Goal: Task Accomplishment & Management: Manage account settings

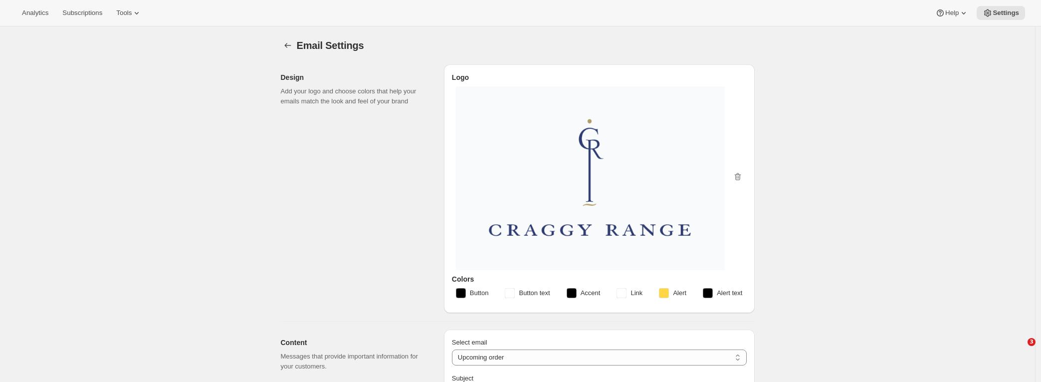
select select "subscriptionMessage"
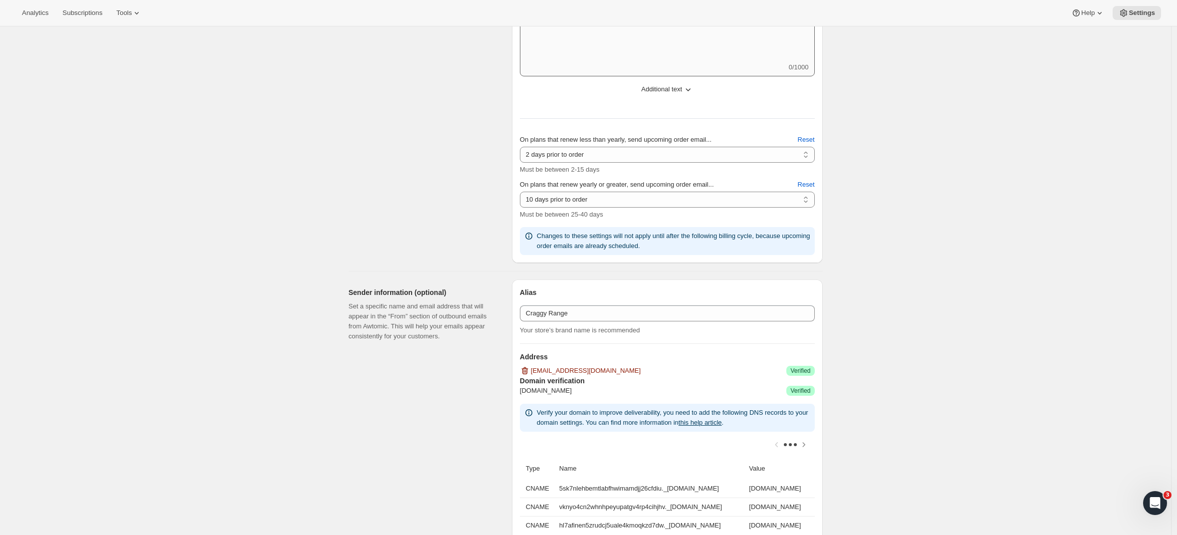
scroll to position [323, 0]
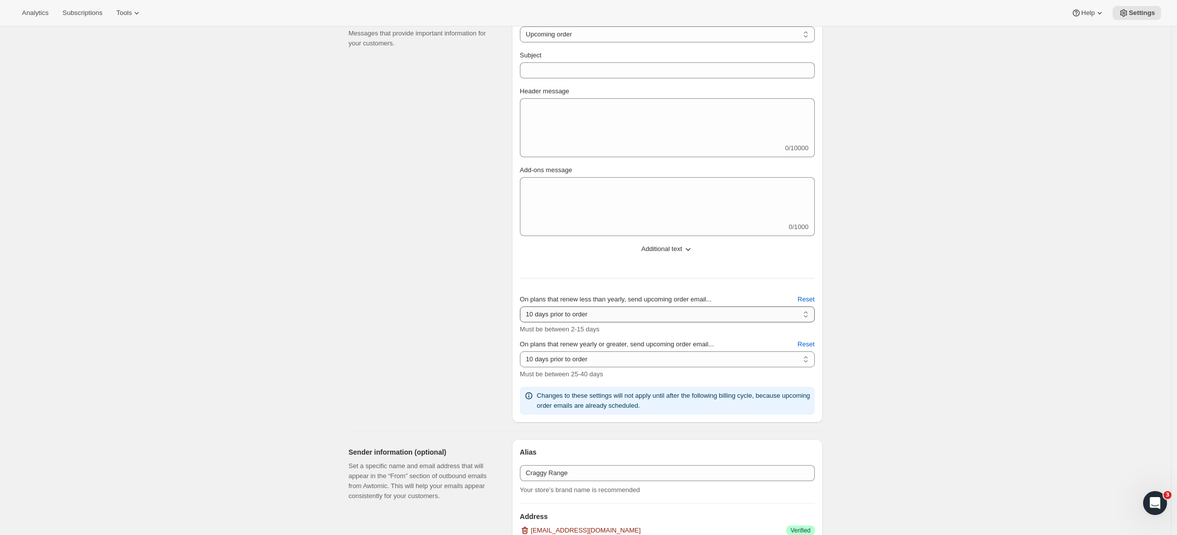
select select "2"
click at [453, 229] on div "Content Messages that provide important information for your customers." at bounding box center [426, 214] width 155 height 416
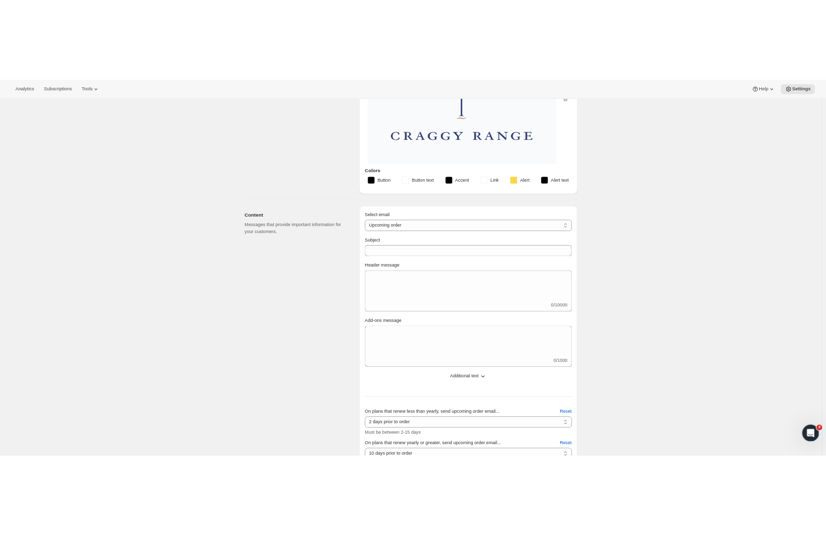
scroll to position [211, 0]
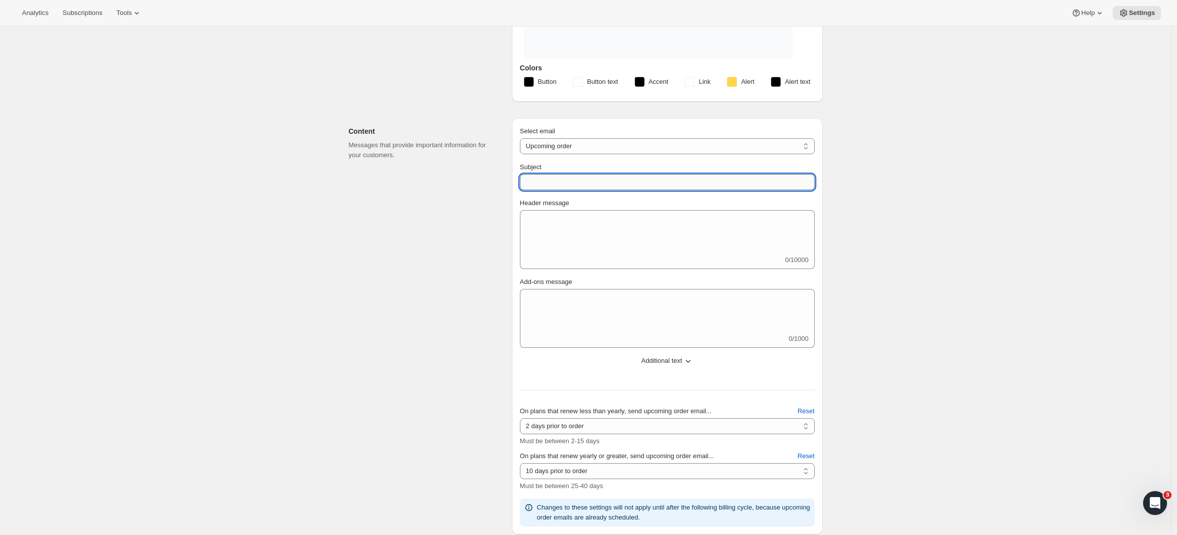
click at [555, 181] on input "Subject" at bounding box center [667, 182] width 295 height 16
click at [490, 206] on div "Content Messages that provide important information for your customers." at bounding box center [426, 326] width 155 height 416
click at [542, 174] on input "Subject" at bounding box center [667, 182] width 295 height 16
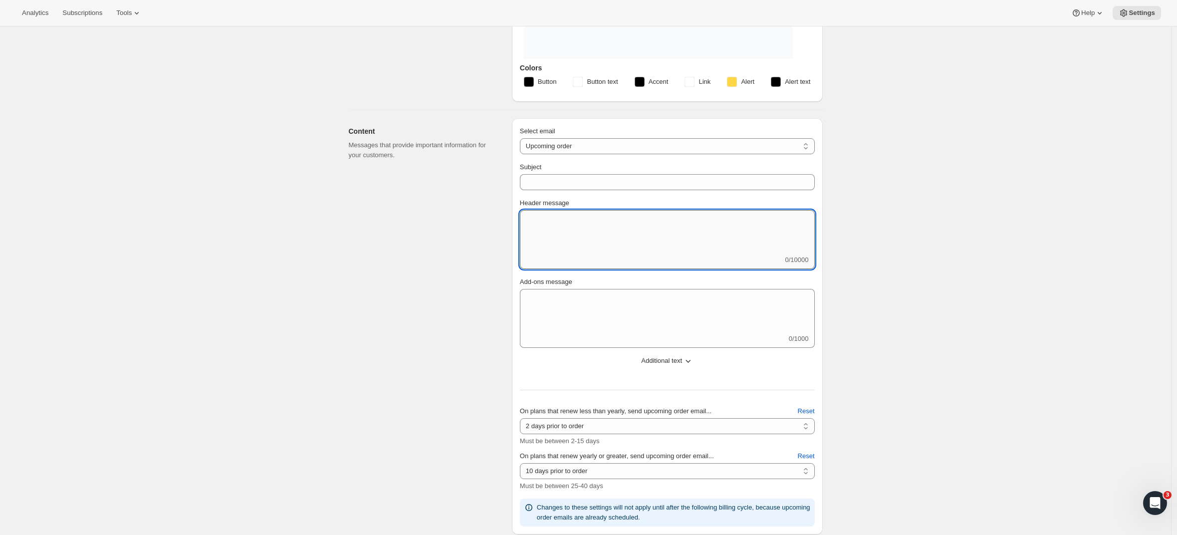
click at [545, 224] on textarea "Header message" at bounding box center [667, 232] width 295 height 45
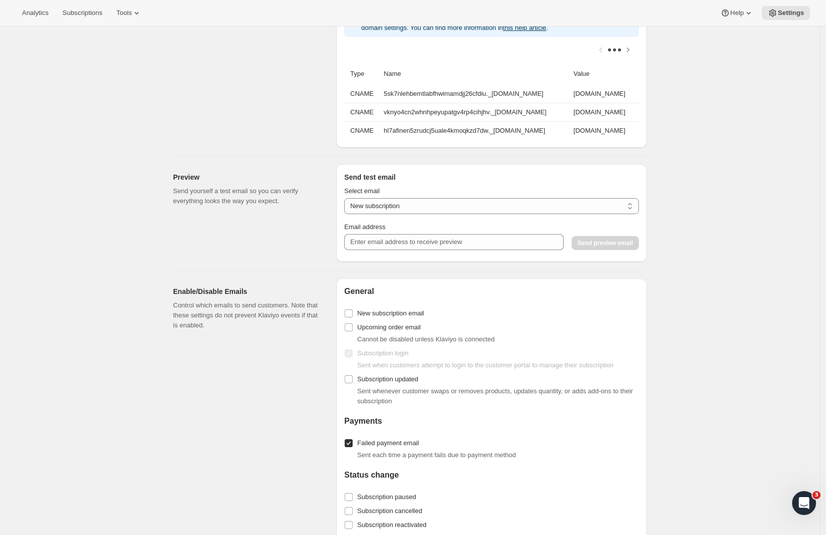
scroll to position [956, 0]
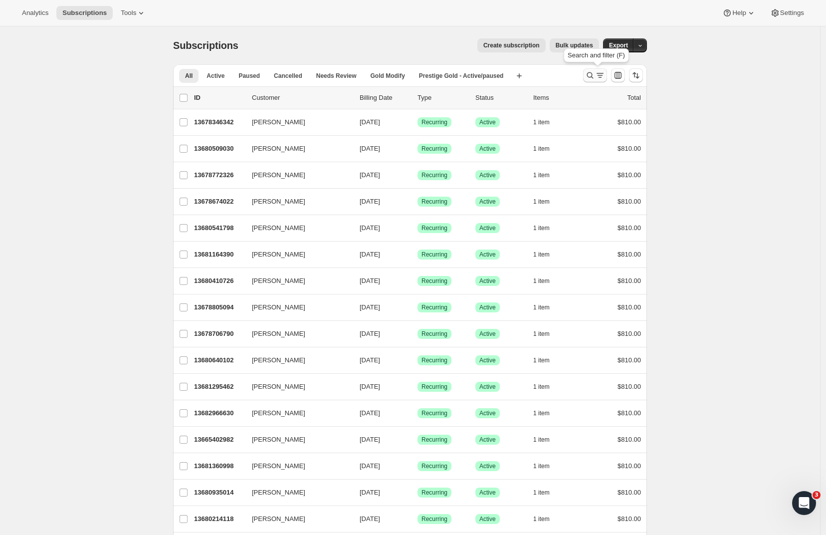
click at [595, 73] on icon "Search and filter results" at bounding box center [590, 75] width 10 height 10
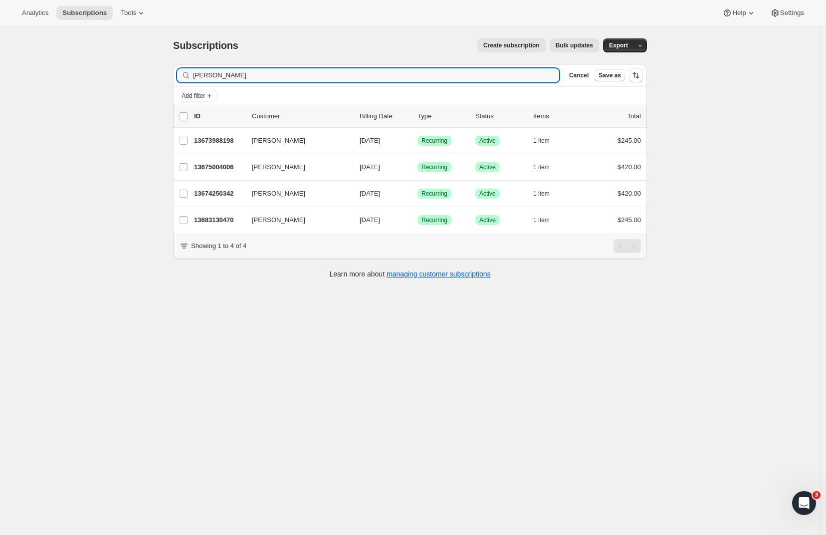
type input "[PERSON_NAME]"
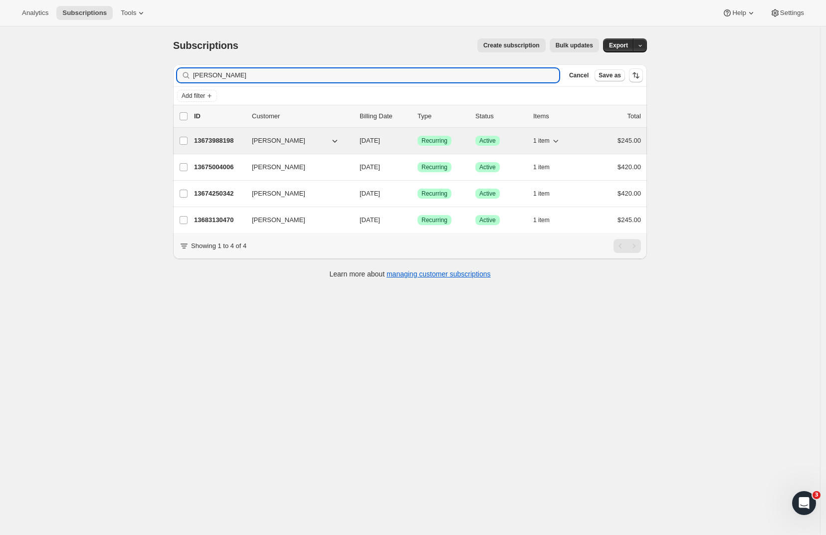
drag, startPoint x: 595, startPoint y: 73, endPoint x: 222, endPoint y: 142, distance: 380.0
click at [222, 142] on p "13673988198" at bounding box center [219, 141] width 50 height 10
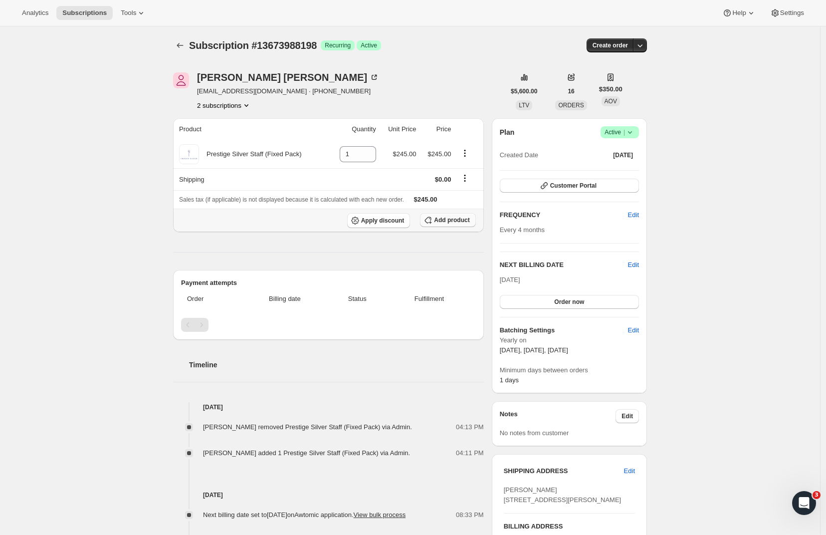
click at [460, 220] on span "Add product" at bounding box center [451, 220] width 35 height 8
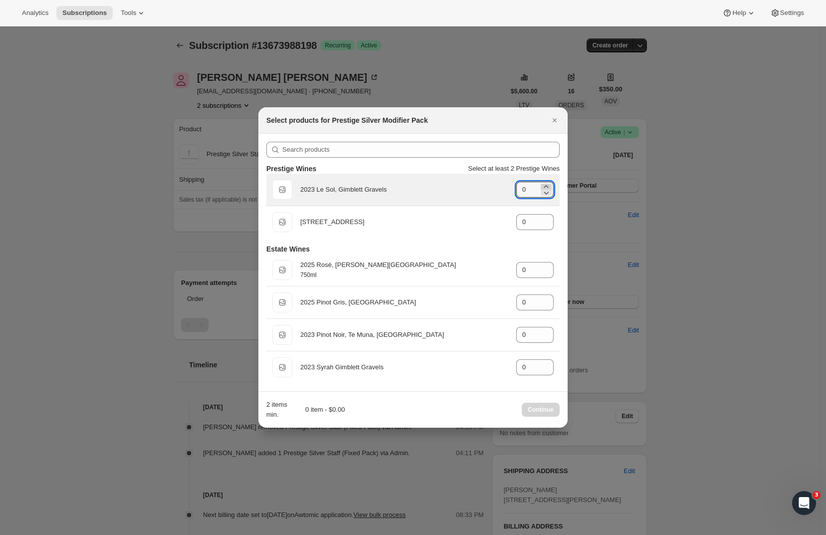
click at [547, 186] on icon ":rni:" at bounding box center [546, 186] width 4 height 2
type input "1"
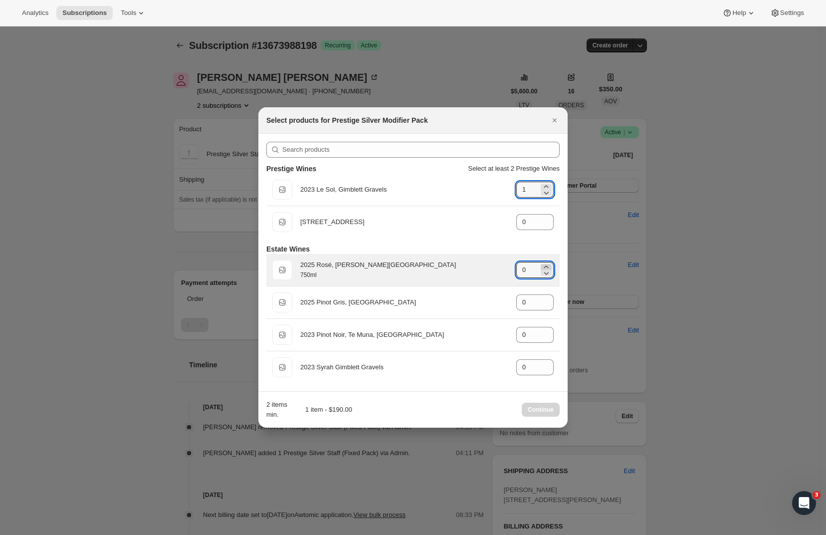
click at [546, 265] on icon ":rni:" at bounding box center [546, 267] width 10 height 10
type input "1"
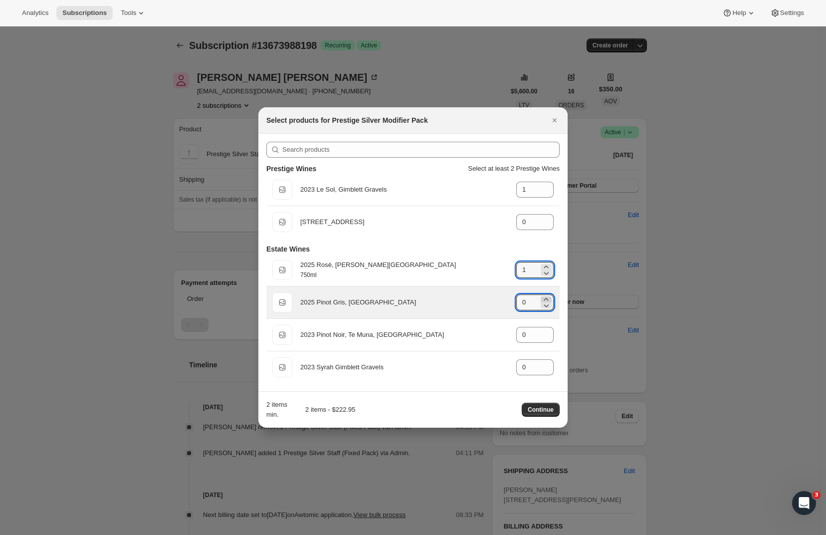
click at [547, 298] on icon ":rni:" at bounding box center [546, 299] width 10 height 10
type input "1"
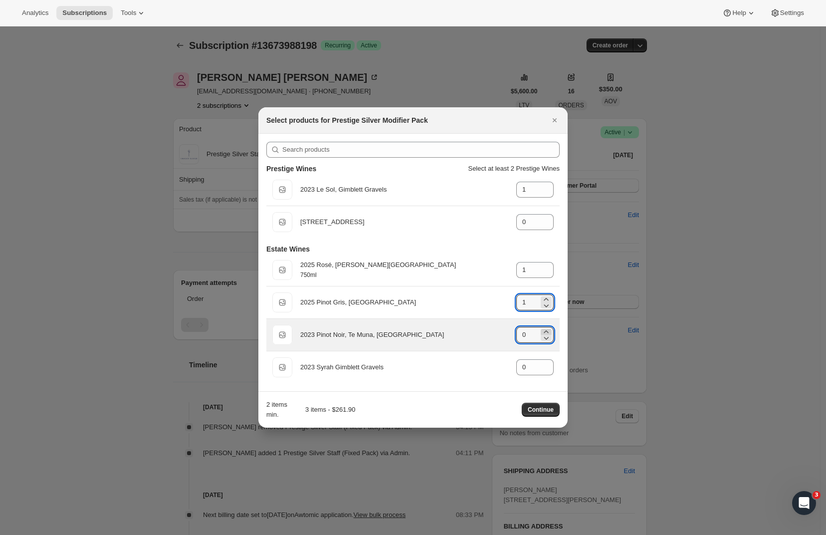
click at [546, 330] on icon ":rni:" at bounding box center [546, 332] width 10 height 10
type input "1"
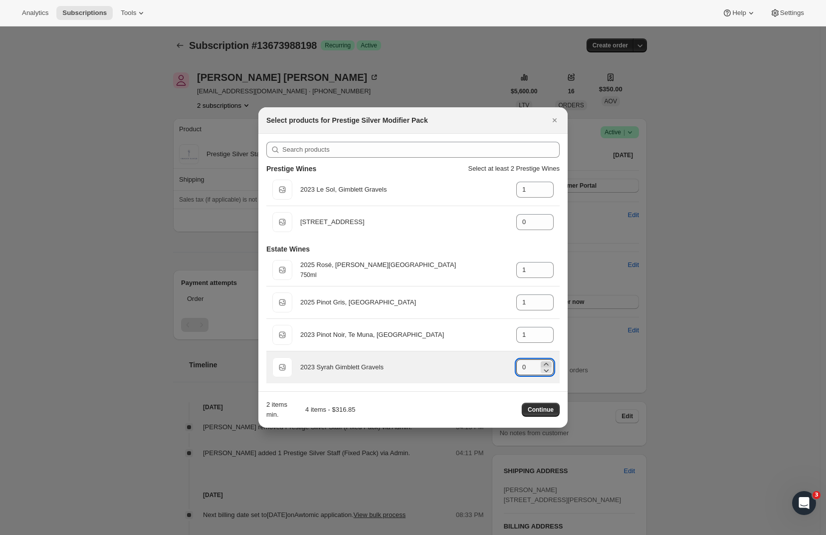
click at [548, 363] on icon ":rni:" at bounding box center [546, 364] width 10 height 10
type input "1"
click at [537, 415] on button "Continue" at bounding box center [541, 410] width 38 height 14
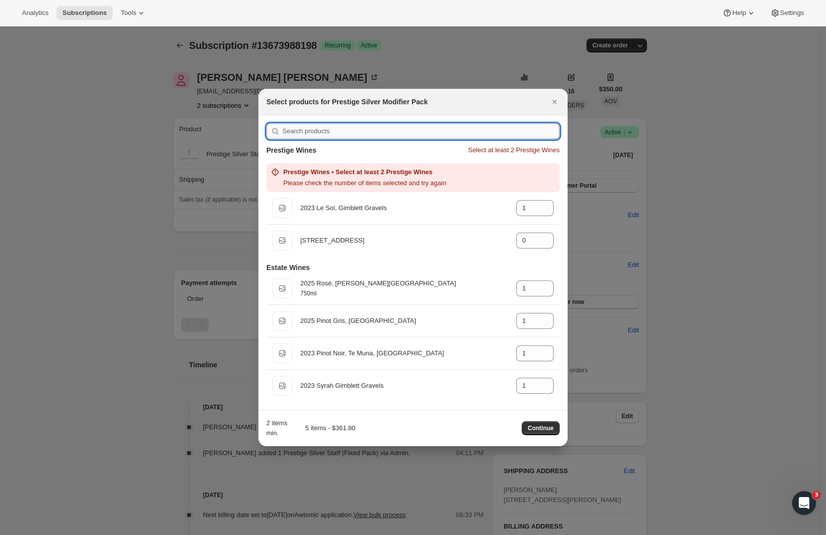
click at [360, 134] on input ":rni:" at bounding box center [420, 131] width 277 height 16
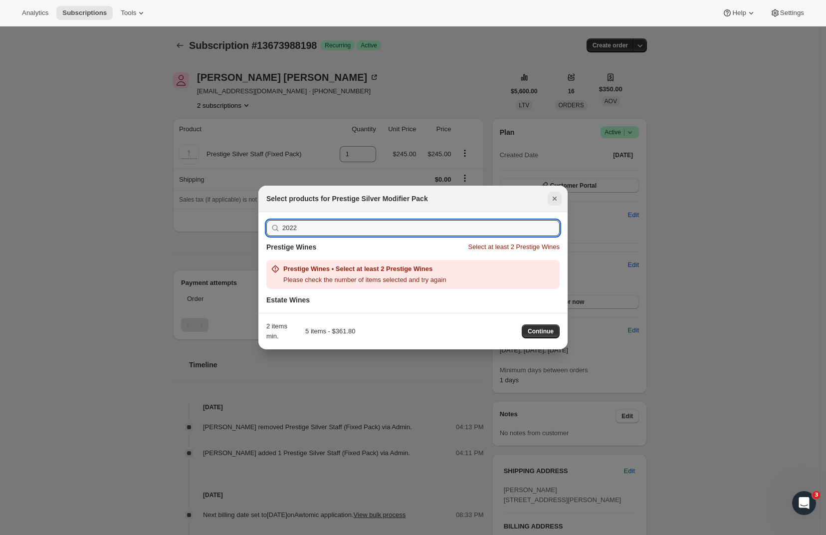
type input "2022"
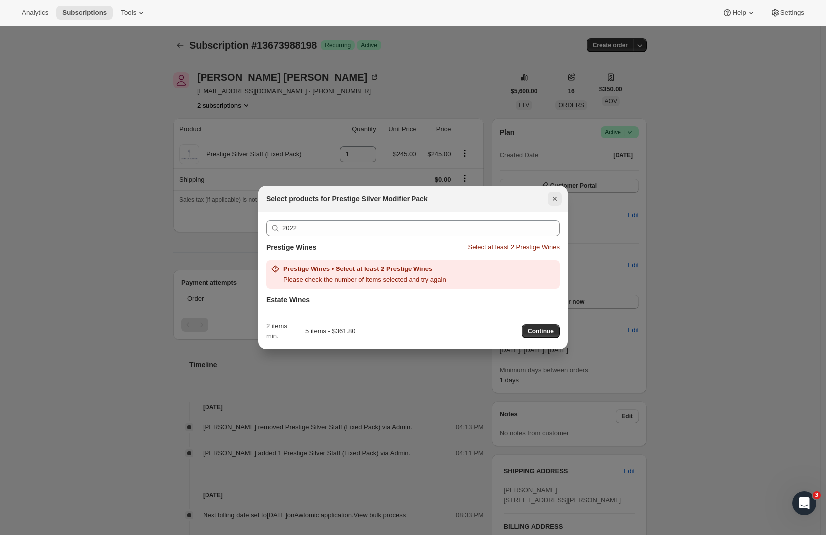
click at [556, 201] on icon "Close" at bounding box center [555, 199] width 10 height 10
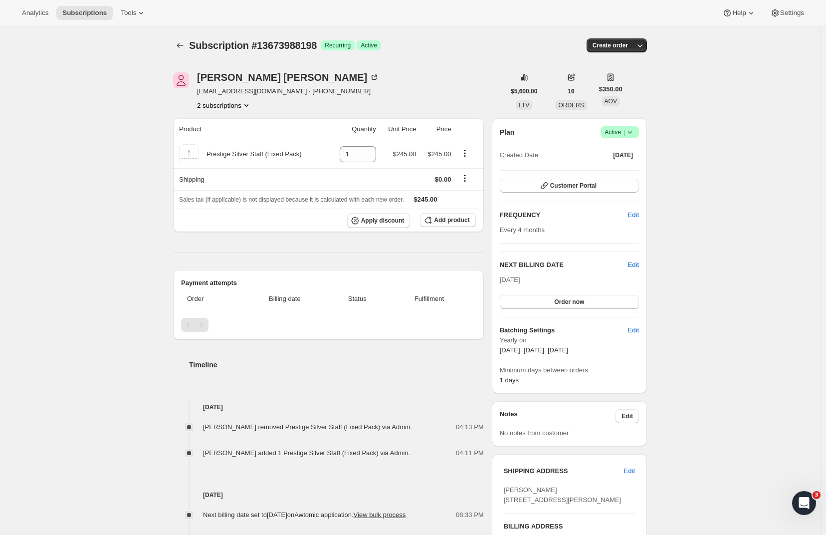
click at [157, 215] on div "Subscription #13673988198. This page is ready Subscription #13673988198 Success…" at bounding box center [410, 398] width 820 height 744
click at [433, 221] on icon "button" at bounding box center [428, 220] width 10 height 10
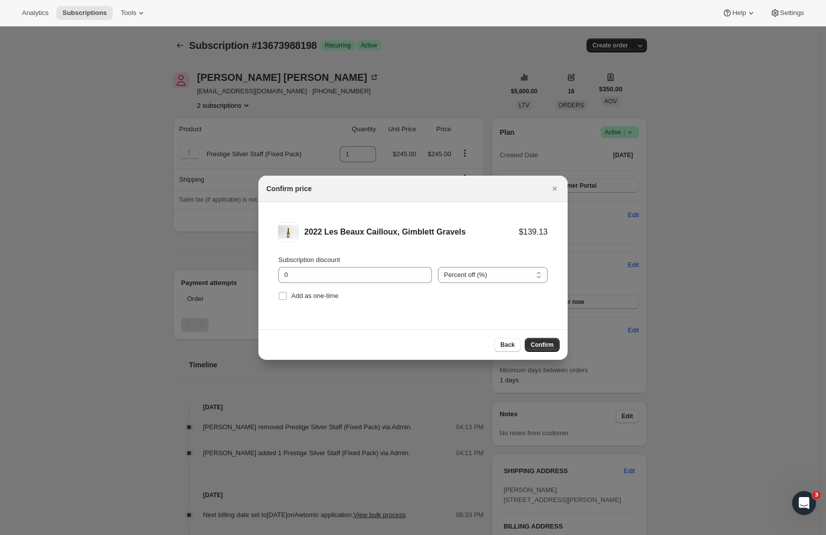
drag, startPoint x: 544, startPoint y: 344, endPoint x: 365, endPoint y: 307, distance: 182.3
click at [366, 307] on div "Confirm price 2022 Les Beaux Cailloux, Gimblett Gravels $139.13 Subscription di…" at bounding box center [412, 268] width 309 height 184
click at [284, 297] on input "Add as one-time" at bounding box center [283, 296] width 8 height 8
checkbox input "true"
click at [545, 346] on span "Confirm" at bounding box center [542, 345] width 23 height 8
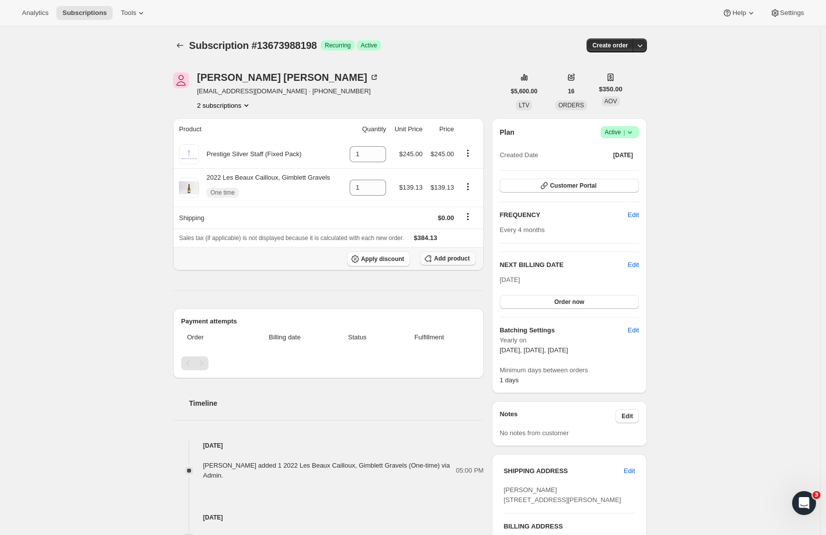
click at [448, 260] on span "Add product" at bounding box center [451, 258] width 35 height 8
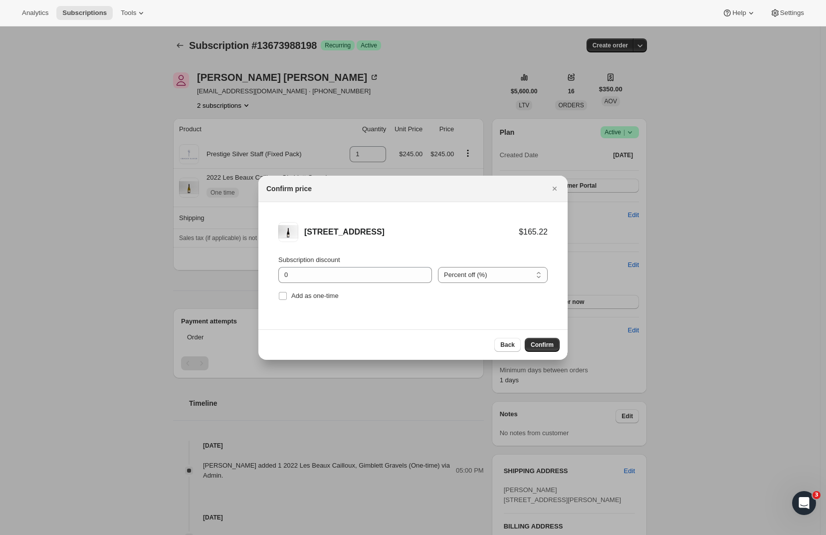
drag, startPoint x: 281, startPoint y: 295, endPoint x: 376, endPoint y: 310, distance: 96.1
click at [282, 295] on input "Add as one-time" at bounding box center [283, 296] width 8 height 8
checkbox input "true"
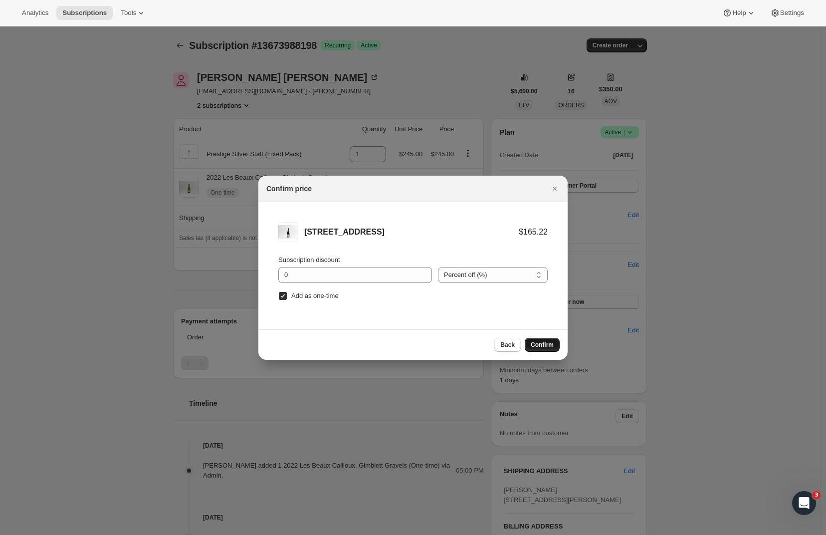
click at [549, 346] on span "Confirm" at bounding box center [542, 345] width 23 height 8
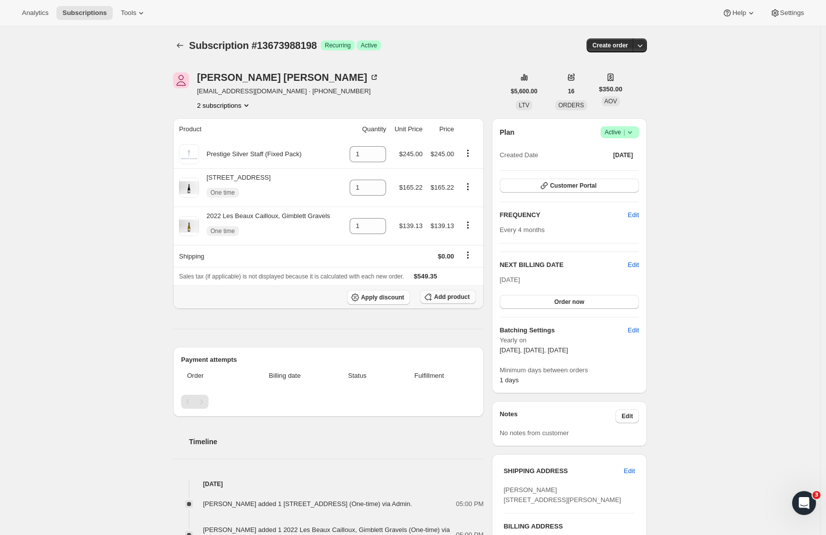
click at [437, 301] on span "Add product" at bounding box center [451, 297] width 35 height 8
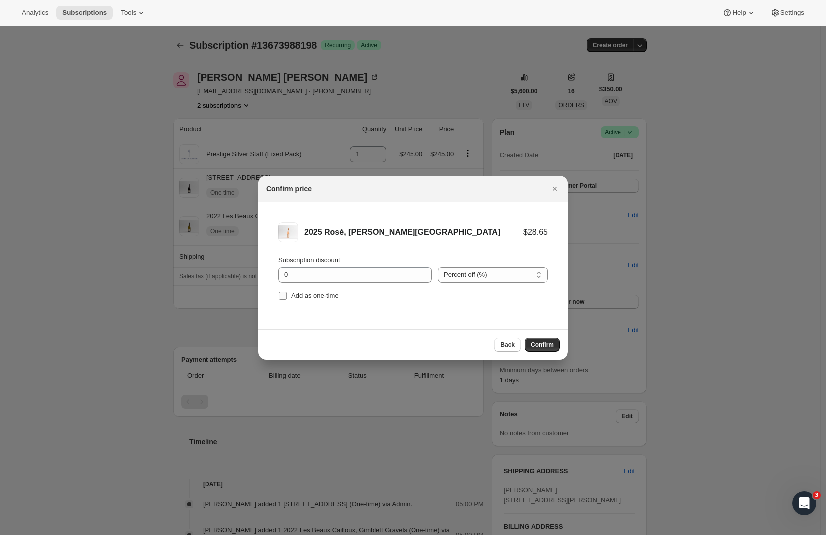
click at [283, 299] on input "Add as one-time" at bounding box center [283, 296] width 8 height 8
checkbox input "true"
click at [536, 345] on span "Confirm" at bounding box center [542, 345] width 23 height 8
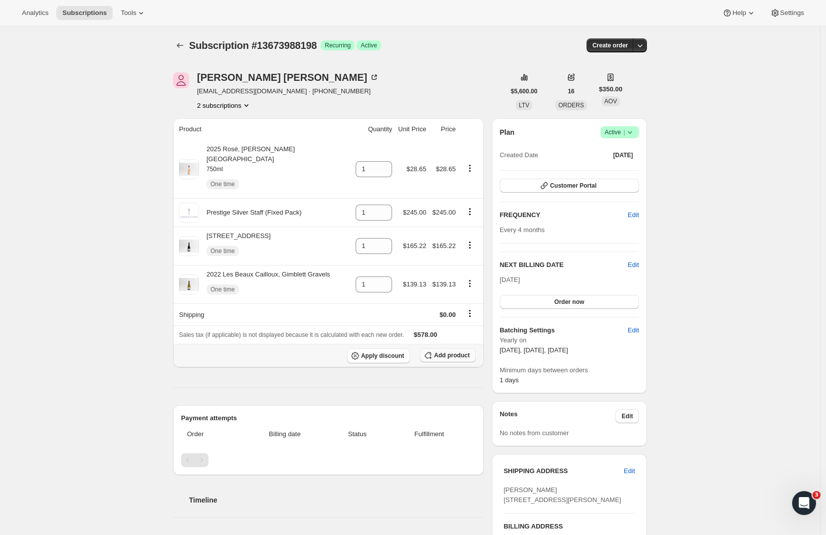
click at [449, 351] on span "Add product" at bounding box center [451, 355] width 35 height 8
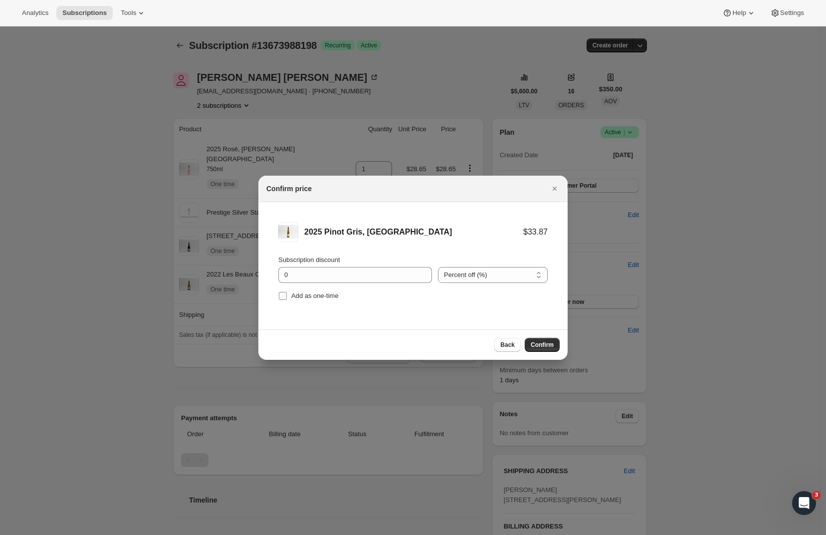
click at [287, 298] on label "Add as one-time" at bounding box center [308, 296] width 60 height 14
click at [287, 298] on input "Add as one-time" at bounding box center [283, 296] width 8 height 8
checkbox input "true"
click at [552, 342] on span "Confirm" at bounding box center [542, 345] width 23 height 8
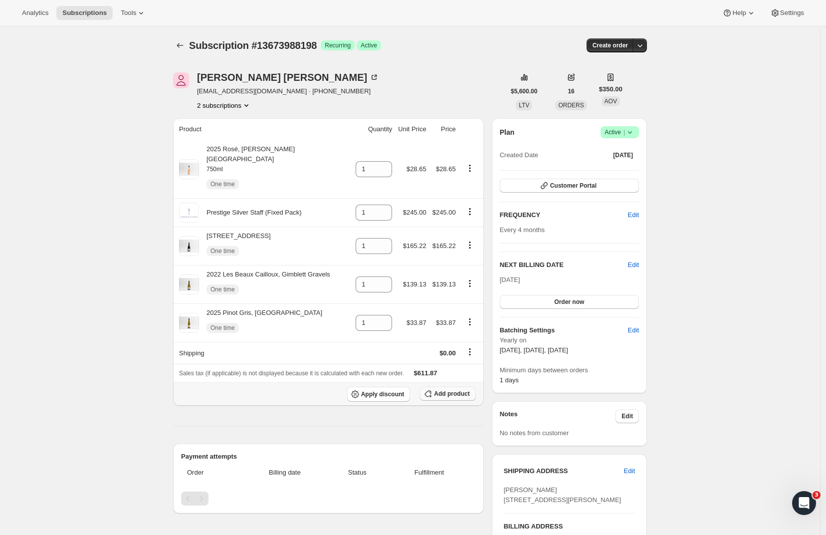
click at [449, 390] on span "Add product" at bounding box center [451, 394] width 35 height 8
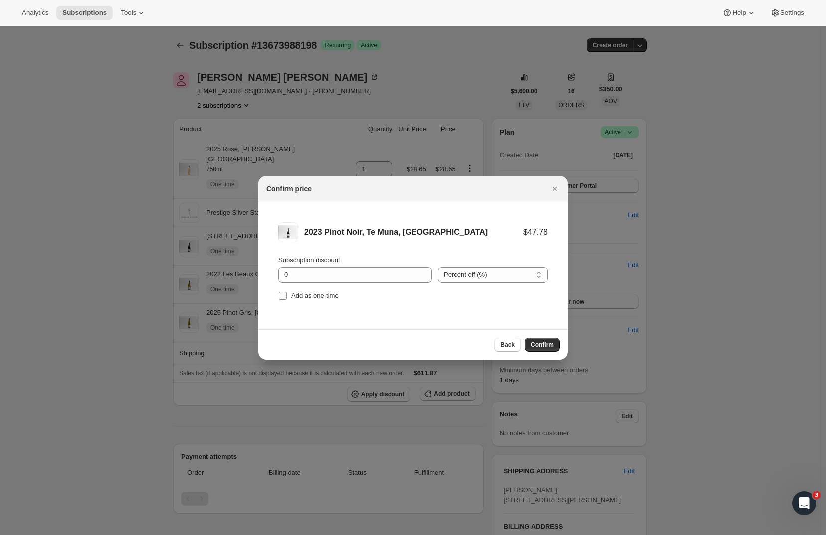
click at [286, 296] on input "Add as one-time" at bounding box center [283, 296] width 8 height 8
checkbox input "true"
click at [544, 342] on span "Confirm" at bounding box center [542, 345] width 23 height 8
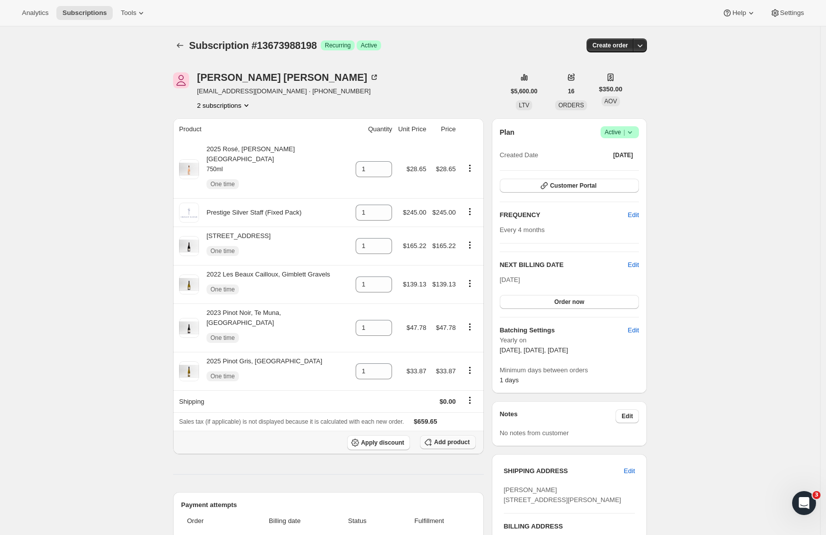
click at [465, 438] on span "Add product" at bounding box center [451, 442] width 35 height 8
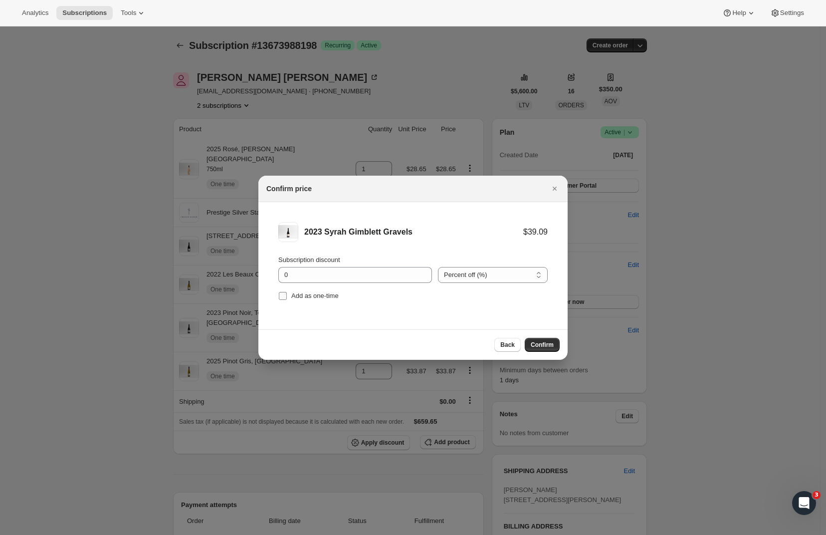
click at [281, 295] on input "Add as one-time" at bounding box center [283, 296] width 8 height 8
checkbox input "true"
click at [544, 345] on span "Confirm" at bounding box center [542, 345] width 23 height 8
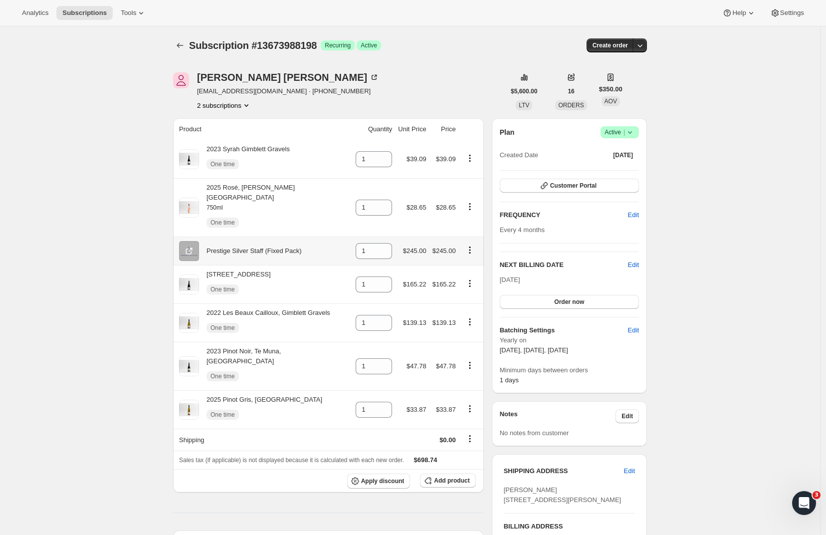
click at [473, 245] on icon "Product actions" at bounding box center [470, 250] width 10 height 10
click at [471, 245] on icon "Product actions" at bounding box center [470, 250] width 10 height 10
click at [474, 245] on icon "Product actions" at bounding box center [470, 250] width 10 height 10
click at [472, 245] on icon "Product actions" at bounding box center [470, 250] width 10 height 10
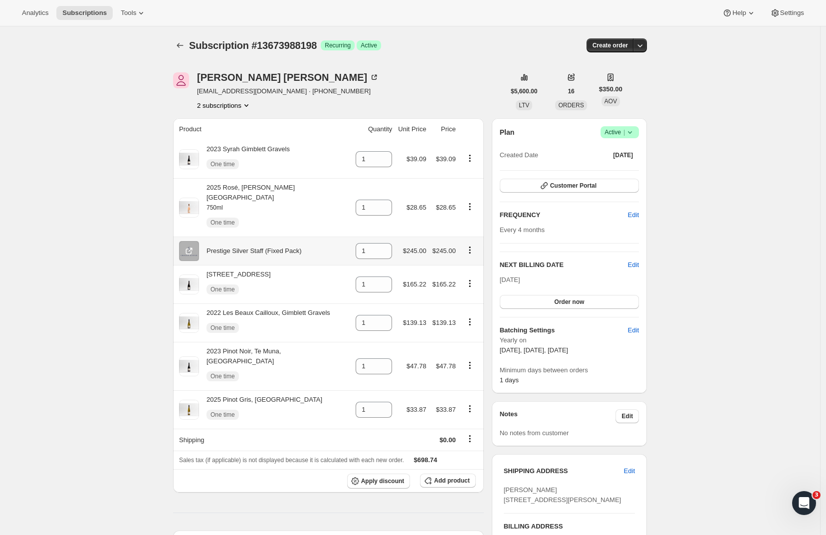
click at [472, 245] on icon "Product actions" at bounding box center [470, 250] width 10 height 10
click at [475, 261] on span "Swap variant" at bounding box center [470, 261] width 37 height 7
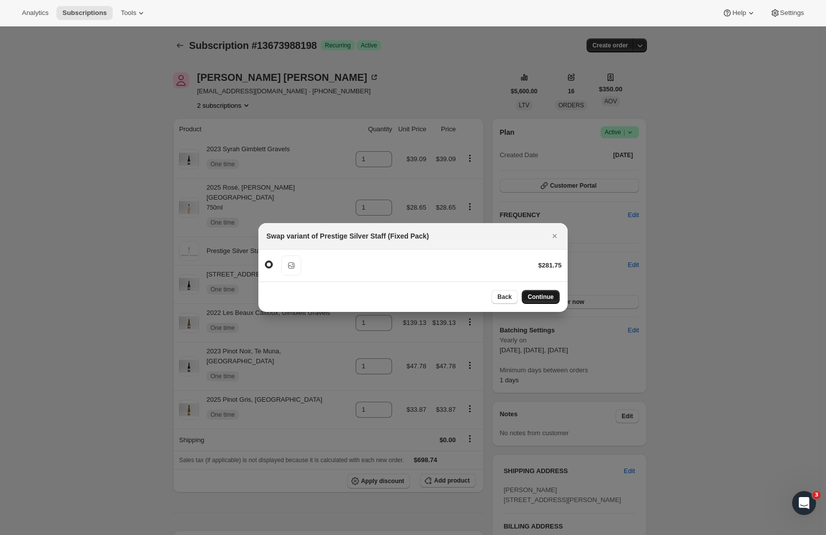
click at [539, 295] on span "Continue" at bounding box center [541, 297] width 26 height 8
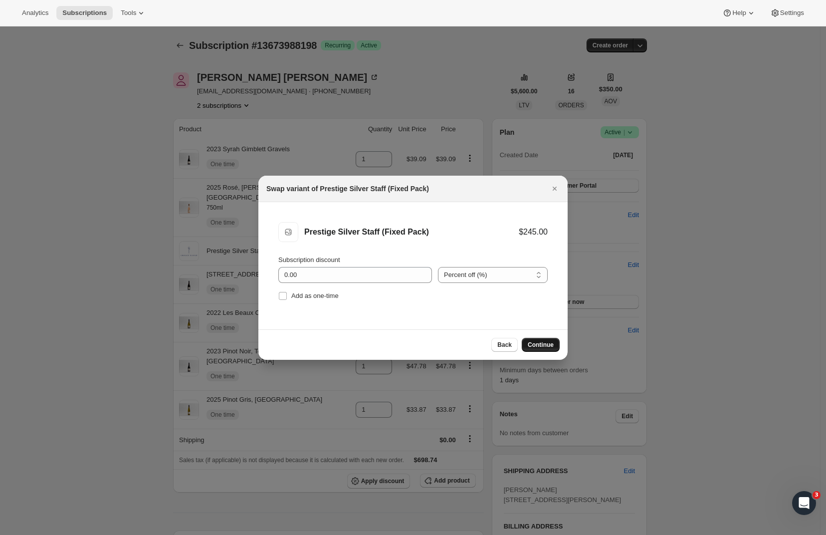
click at [542, 347] on span "Continue" at bounding box center [541, 345] width 26 height 8
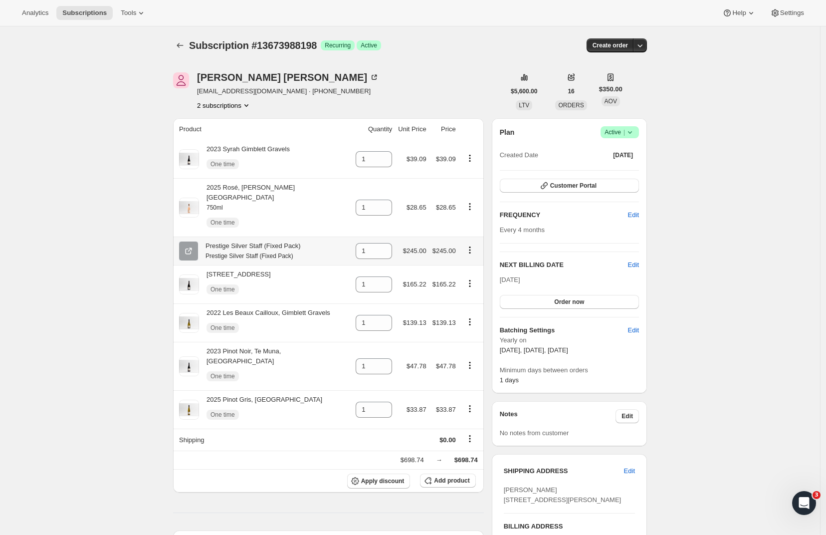
click at [280, 241] on div "Prestige Silver Staff (Fixed Pack) Prestige Silver Staff (Fixed Pack)" at bounding box center [249, 251] width 103 height 20
click at [474, 245] on icon "Product actions" at bounding box center [470, 250] width 10 height 10
click at [471, 245] on icon "Product actions" at bounding box center [470, 250] width 10 height 10
click at [422, 79] on div "Jennifer Knaggs jenroper20@gmail.com · +6421904296 2 subscriptions" at bounding box center [339, 91] width 332 height 38
click at [441, 473] on button "Add product" at bounding box center [447, 480] width 55 height 14
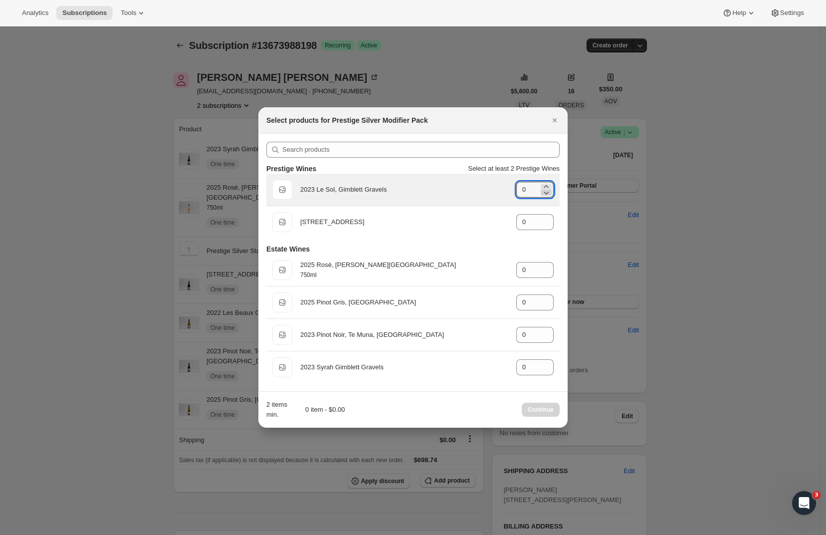
click at [543, 188] on icon ":r34:" at bounding box center [546, 193] width 10 height 10
click at [548, 183] on icon ":r34:" at bounding box center [546, 187] width 10 height 10
type input "1"
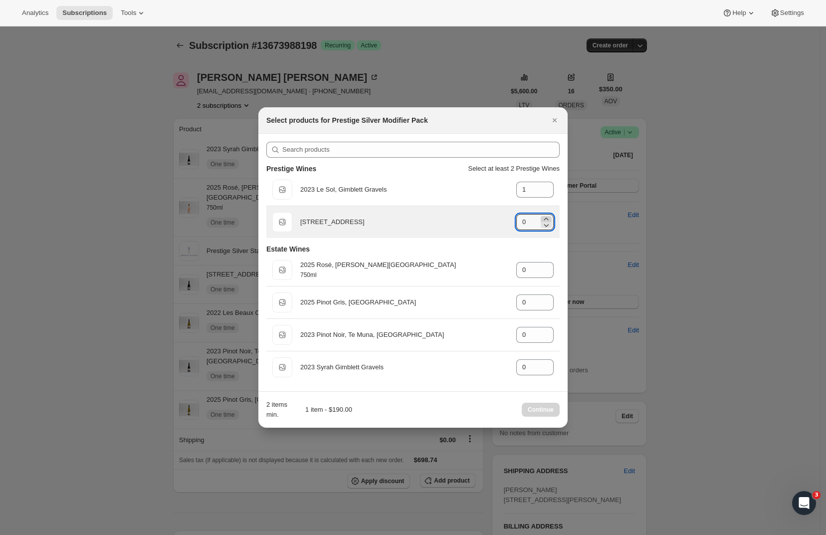
click at [547, 218] on icon ":r34:" at bounding box center [546, 219] width 10 height 10
type input "1"
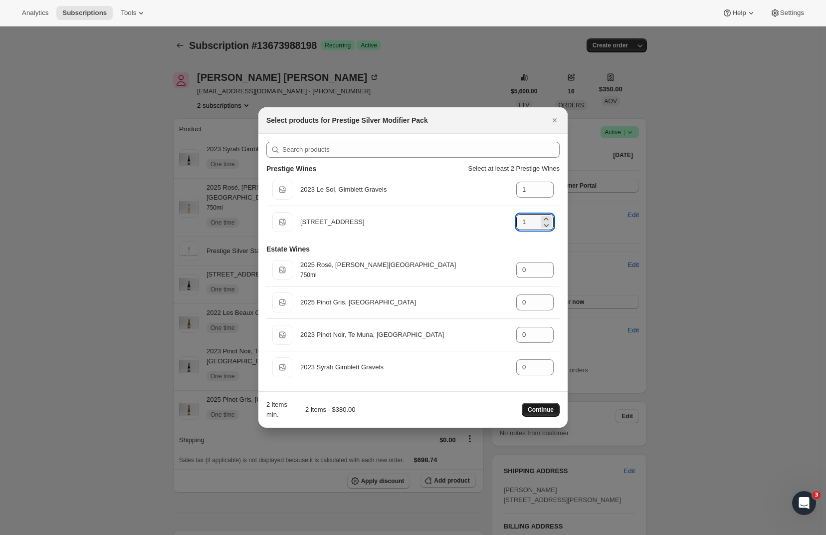
click at [537, 406] on button "Continue" at bounding box center [541, 410] width 38 height 14
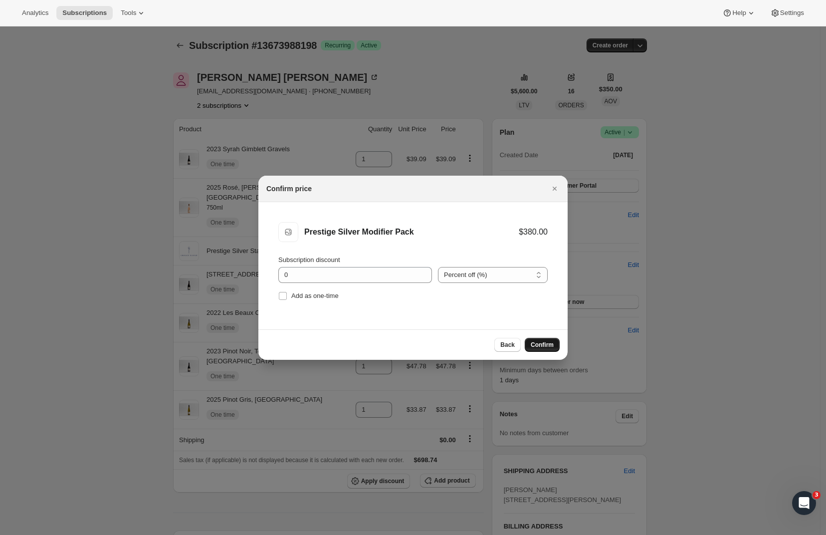
click at [542, 343] on span "Confirm" at bounding box center [542, 345] width 23 height 8
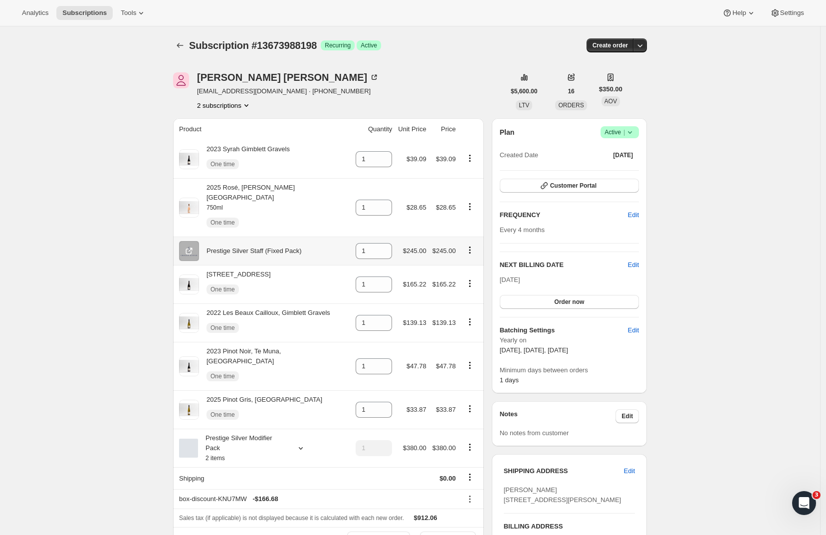
click at [470, 249] on icon "Product actions" at bounding box center [469, 249] width 1 height 1
click at [470, 245] on icon "Product actions" at bounding box center [470, 250] width 10 height 10
click at [476, 257] on span "Remove" at bounding box center [470, 262] width 37 height 10
type input "0"
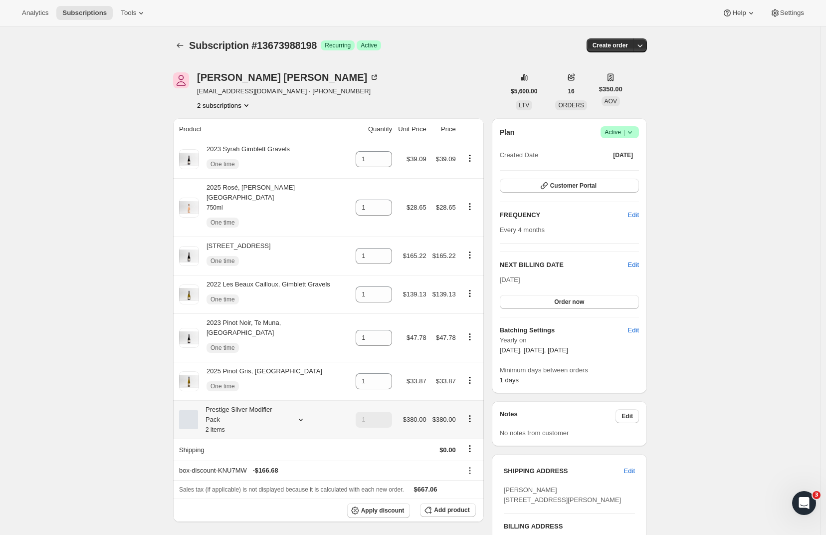
click at [471, 414] on icon "Product actions" at bounding box center [470, 419] width 10 height 10
click at [475, 441] on span "Remove" at bounding box center [472, 439] width 24 height 7
type input "0"
click at [639, 264] on span "Edit" at bounding box center [633, 265] width 11 height 10
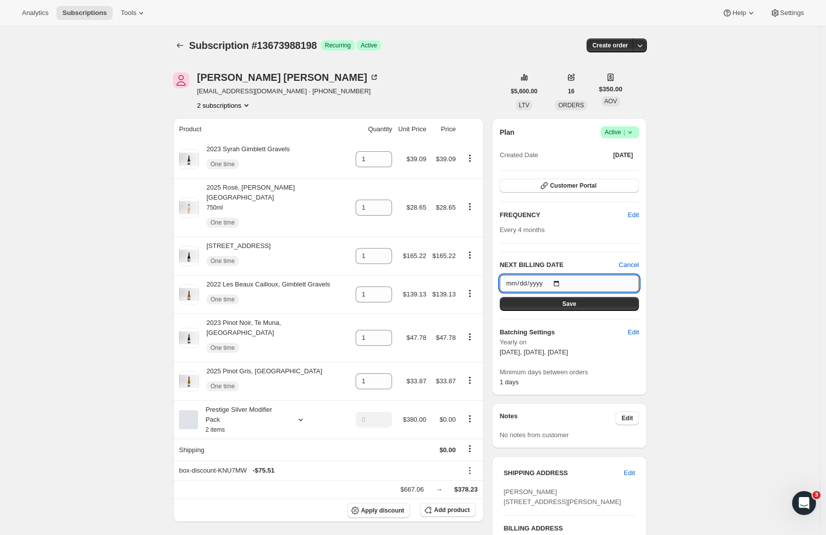
click at [605, 282] on input "2025-10-08" at bounding box center [569, 283] width 139 height 17
type input "2025-10-13"
click at [609, 308] on button "Save" at bounding box center [569, 304] width 139 height 14
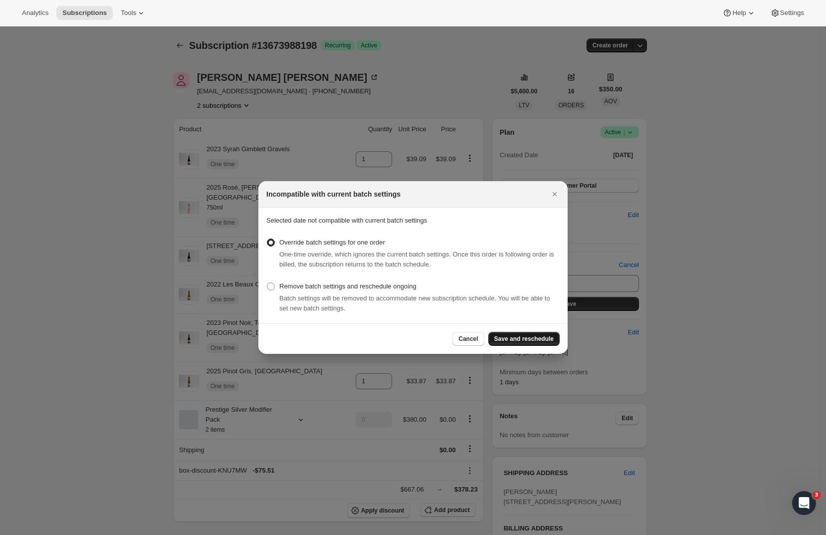
click at [503, 341] on span "Save and reschedule" at bounding box center [523, 339] width 59 height 8
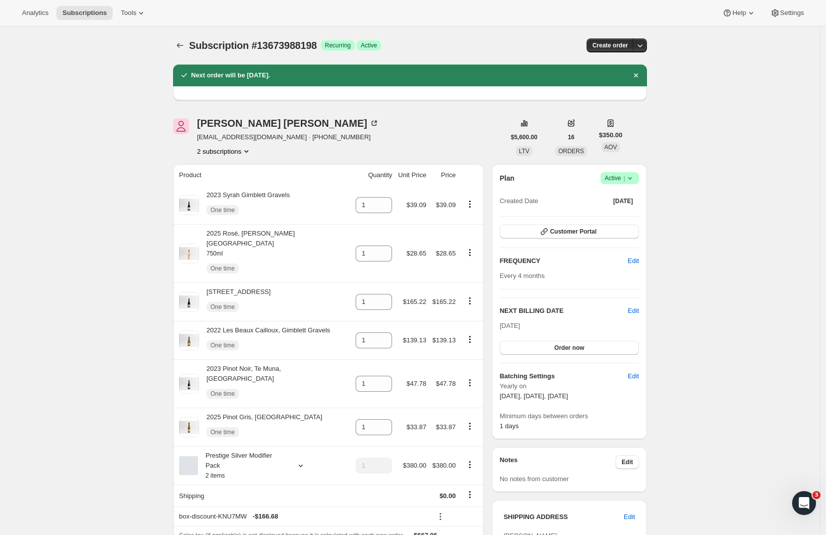
scroll to position [84, 0]
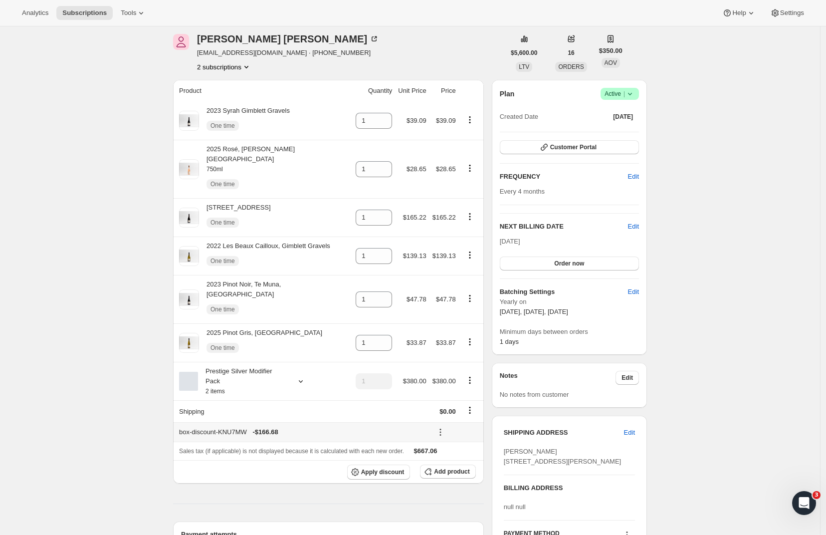
click at [436, 427] on icon at bounding box center [441, 432] width 10 height 10
click at [460, 453] on span "Remove" at bounding box center [456, 453] width 24 height 7
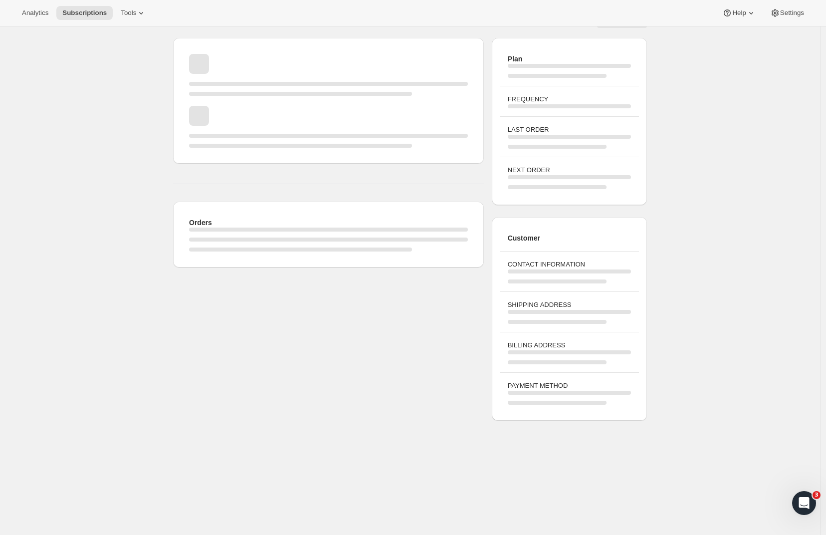
scroll to position [26, 0]
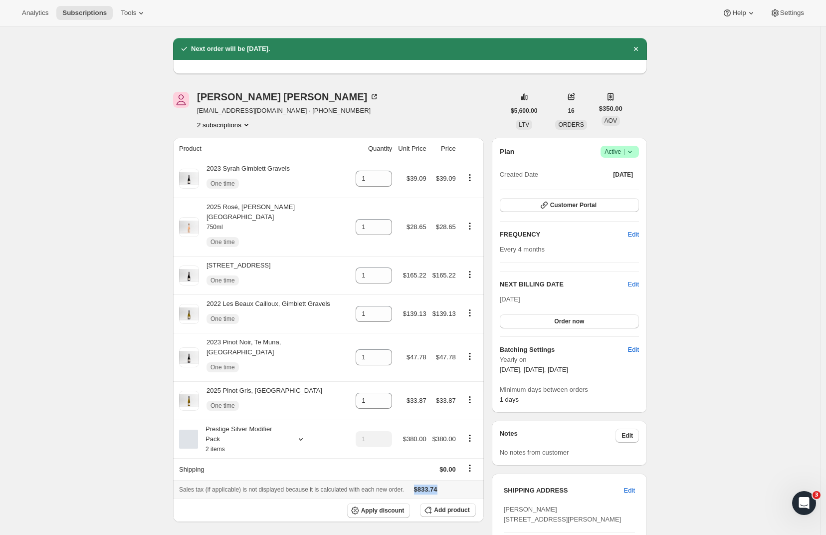
drag, startPoint x: 466, startPoint y: 469, endPoint x: 430, endPoint y: 473, distance: 36.2
click at [430, 484] on div "Sales tax (if applicable) is not displayed because it is calculated with each n…" at bounding box center [328, 489] width 299 height 10
copy div "$833.74"
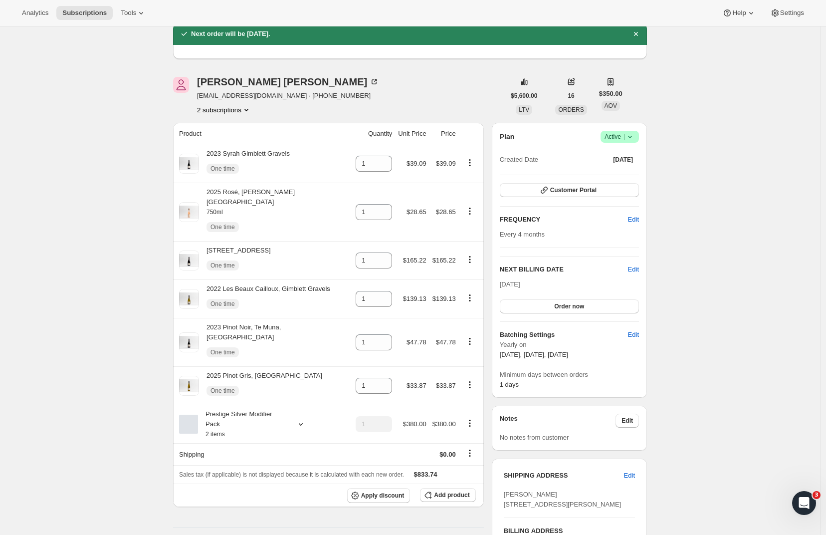
scroll to position [145, 0]
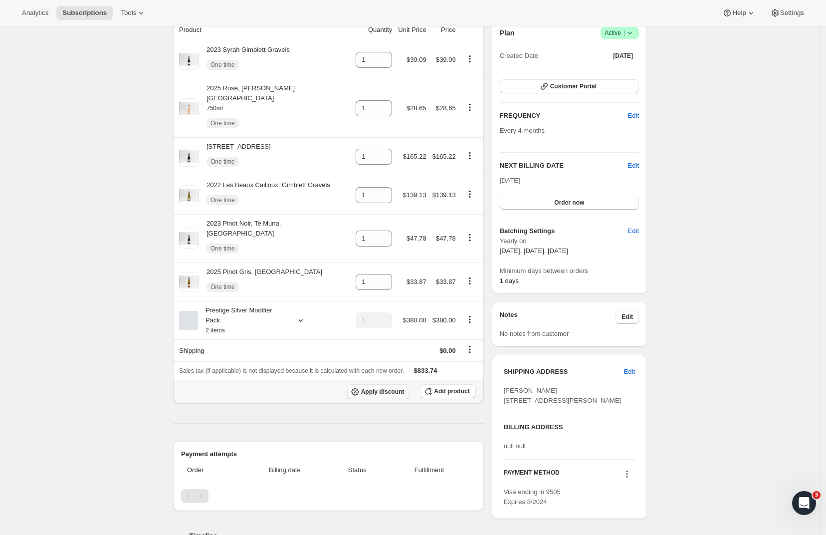
click at [396, 388] on span "Apply discount" at bounding box center [382, 392] width 43 height 8
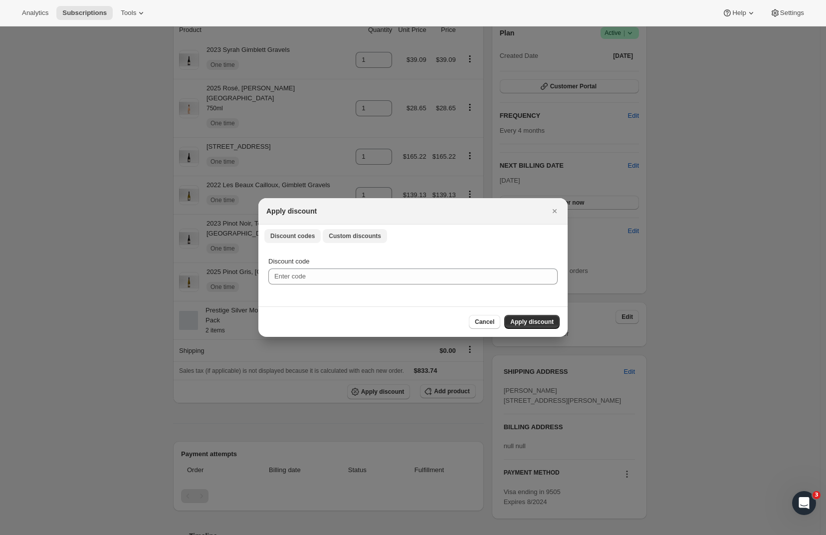
click at [342, 233] on span "Custom discounts" at bounding box center [355, 236] width 52 height 8
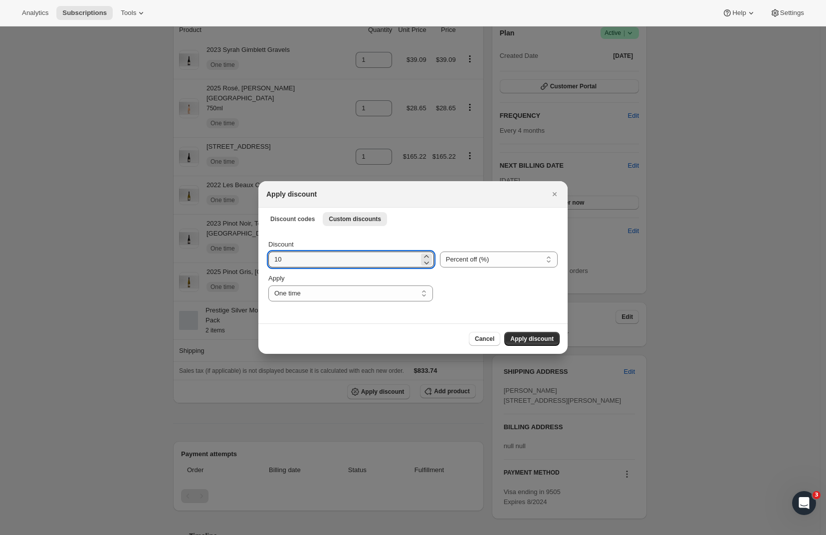
drag, startPoint x: 305, startPoint y: 259, endPoint x: 238, endPoint y: 257, distance: 66.9
type input "70"
click at [467, 281] on div ":rg0:" at bounding box center [498, 287] width 119 height 28
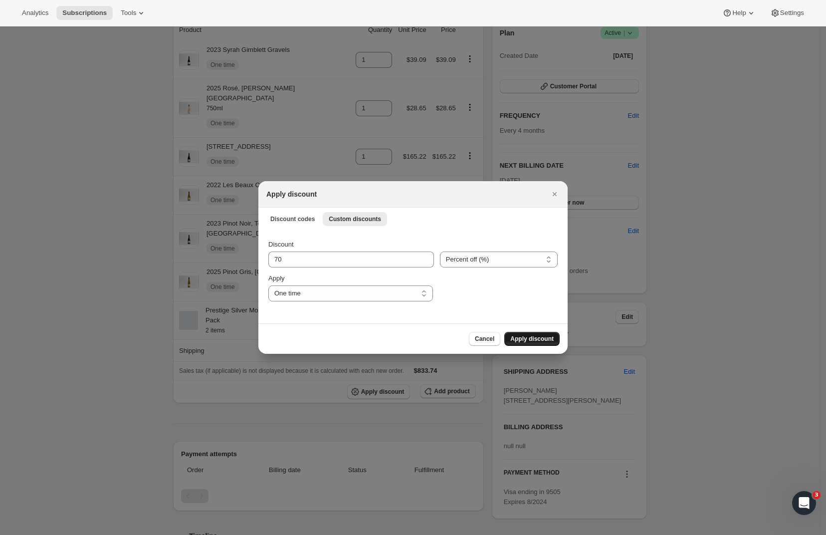
click at [532, 337] on span "Apply discount" at bounding box center [531, 339] width 43 height 8
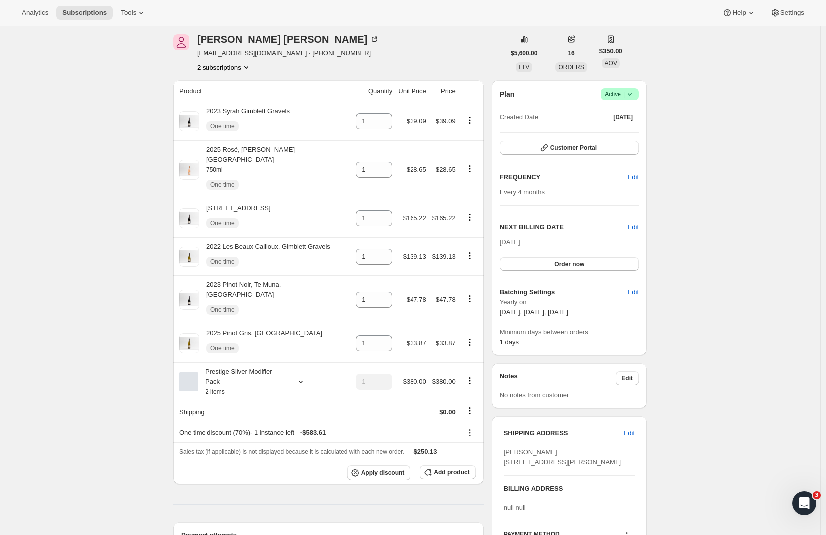
scroll to position [129, 0]
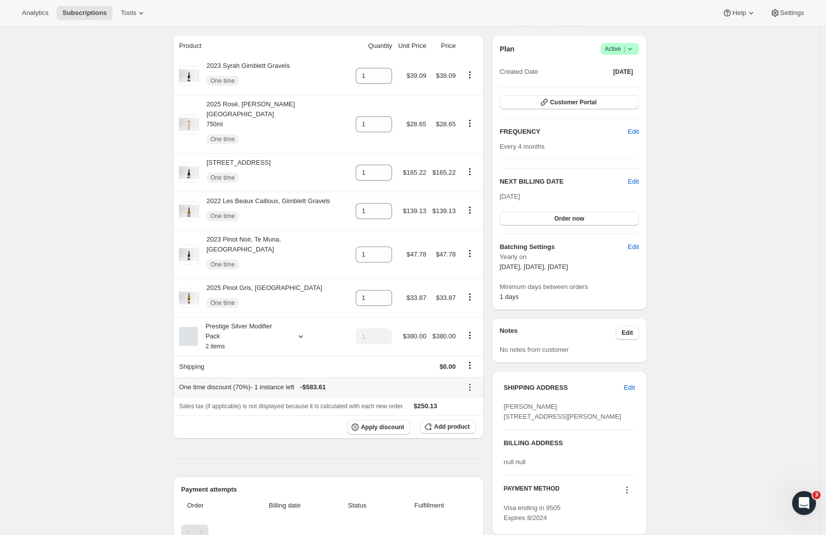
click at [471, 382] on icon at bounding box center [470, 387] width 10 height 10
click at [468, 390] on span "Edit" at bounding box center [465, 391] width 11 height 7
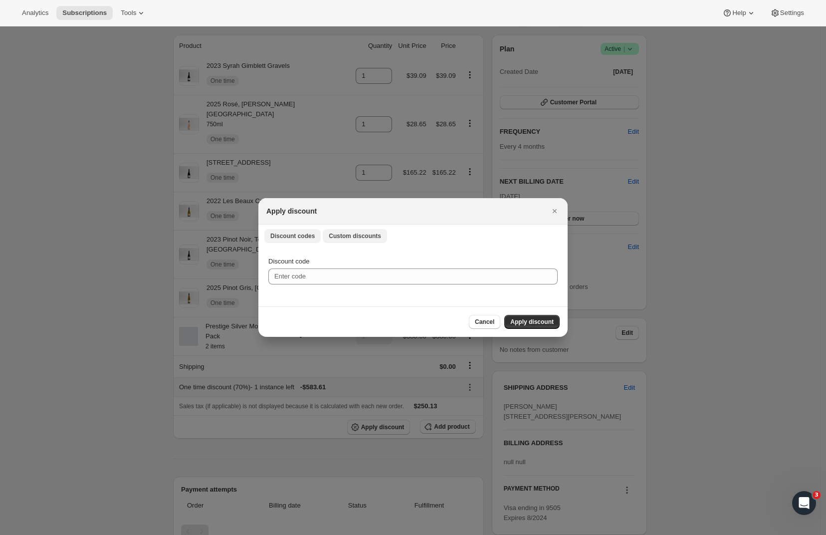
click at [353, 236] on span "Custom discounts" at bounding box center [355, 236] width 52 height 8
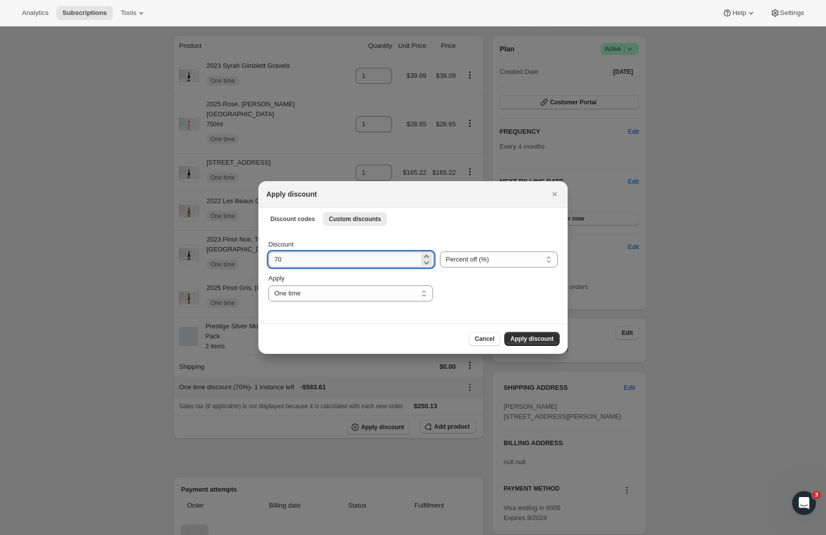
click at [318, 262] on input "70" at bounding box center [343, 259] width 151 height 16
type input "71"
click at [522, 335] on span "Apply discount" at bounding box center [531, 339] width 43 height 8
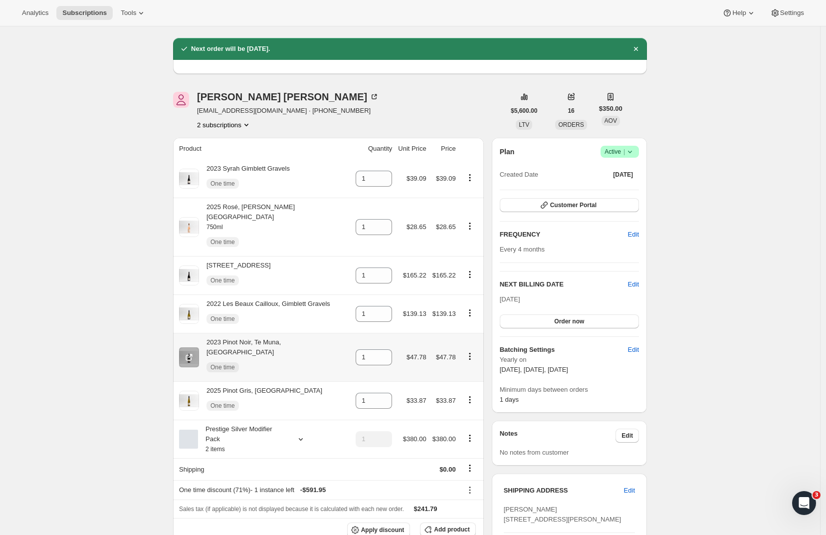
scroll to position [89, 0]
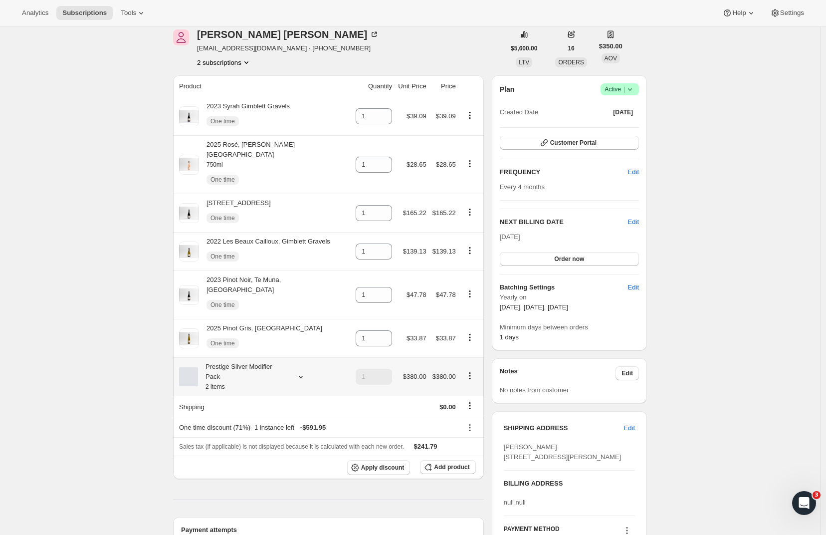
click at [306, 372] on icon at bounding box center [301, 377] width 10 height 10
click at [459, 358] on td "$380.00" at bounding box center [444, 376] width 29 height 38
click at [467, 371] on icon "Product actions" at bounding box center [470, 376] width 10 height 10
click at [470, 375] on icon "Product actions" at bounding box center [469, 375] width 1 height 1
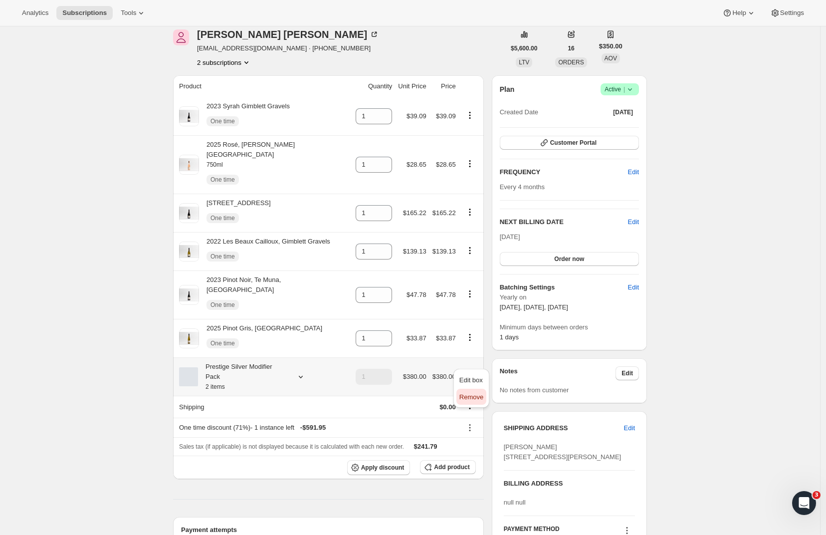
click at [475, 399] on span "Remove" at bounding box center [472, 396] width 24 height 7
type input "0"
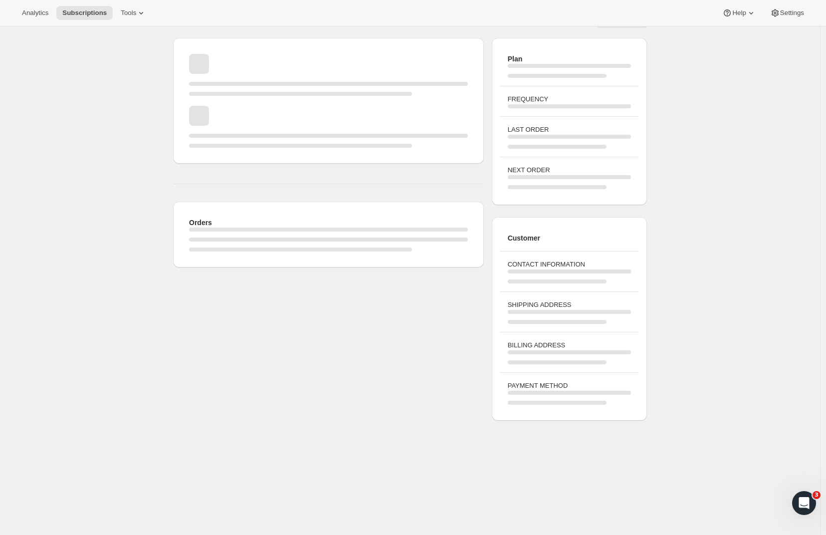
scroll to position [26, 0]
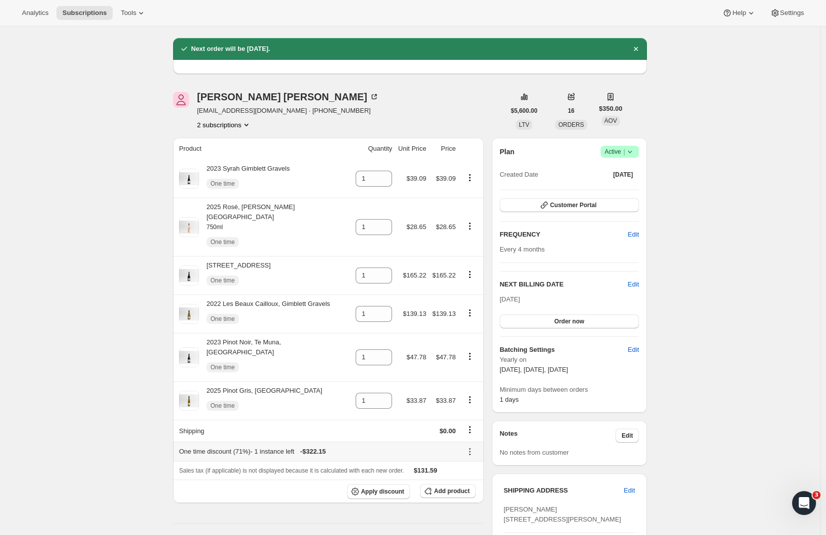
click at [474, 447] on icon at bounding box center [470, 452] width 10 height 10
click at [474, 470] on span "Remove" at bounding box center [472, 472] width 24 height 7
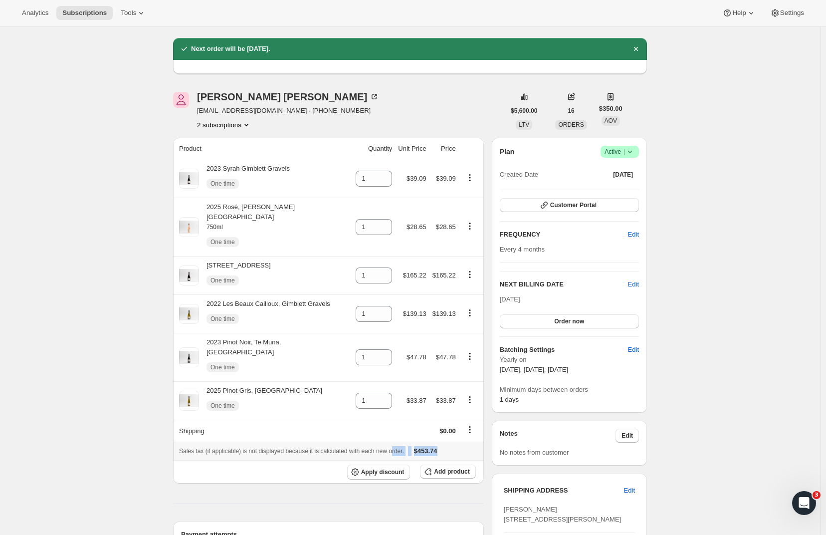
drag, startPoint x: 463, startPoint y: 439, endPoint x: 411, endPoint y: 433, distance: 52.7
click at [411, 446] on div "Sales tax (if applicable) is not displayed because it is calculated with each n…" at bounding box center [328, 451] width 299 height 10
click at [469, 446] on div "Sales tax (if applicable) is not displayed because it is calculated with each n…" at bounding box center [328, 451] width 299 height 10
drag, startPoint x: 461, startPoint y: 433, endPoint x: 434, endPoint y: 433, distance: 27.4
click at [434, 446] on div "Sales tax (if applicable) is not displayed because it is calculated with each n…" at bounding box center [328, 451] width 299 height 10
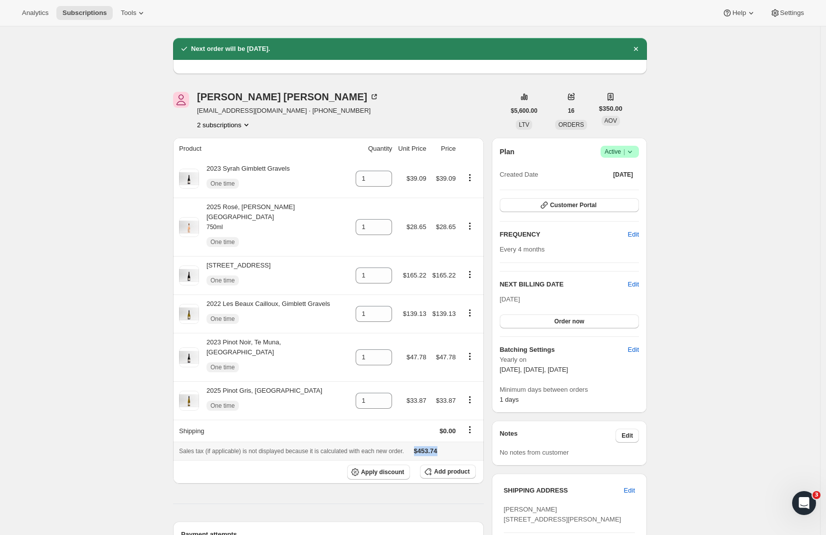
copy span "$453.74"
click at [471, 182] on icon "Product actions" at bounding box center [470, 178] width 10 height 10
click at [460, 113] on div "Jennifer Knaggs jenroper20@gmail.com · +6421904296 2 subscriptions" at bounding box center [339, 111] width 332 height 38
click at [391, 465] on button "Apply discount" at bounding box center [378, 472] width 63 height 15
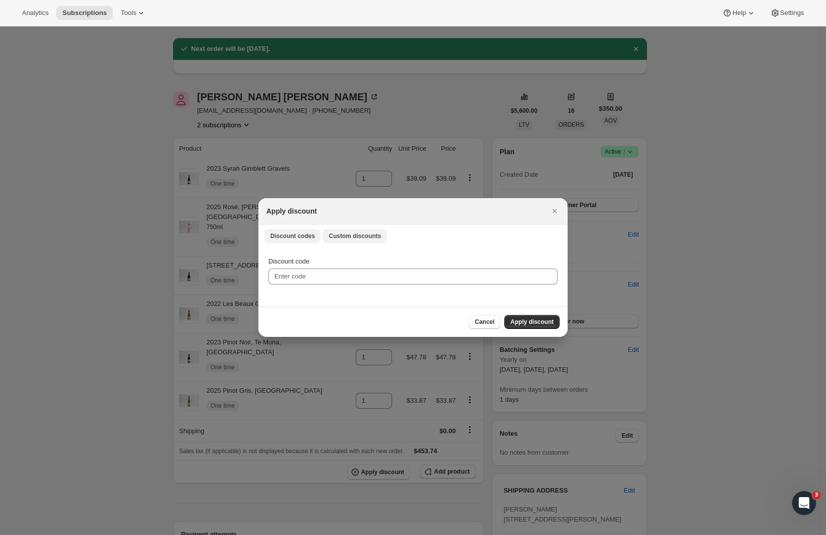
click at [343, 234] on span "Custom discounts" at bounding box center [355, 236] width 52 height 8
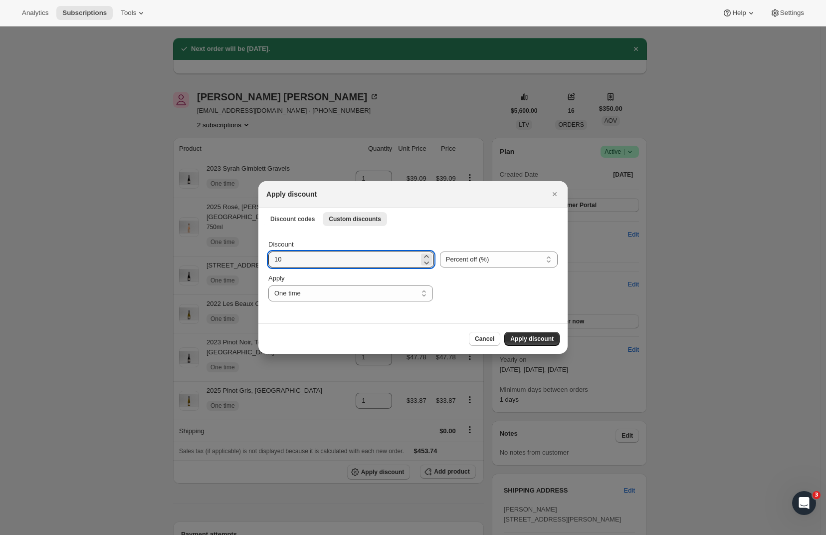
drag, startPoint x: 313, startPoint y: 257, endPoint x: 220, endPoint y: 256, distance: 92.8
type input "46"
click at [547, 339] on span "Apply discount" at bounding box center [531, 339] width 43 height 8
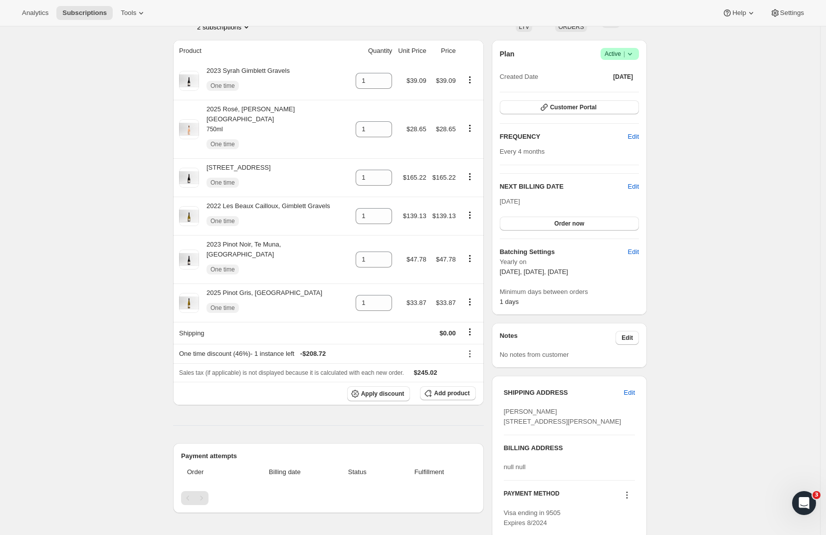
scroll to position [83, 0]
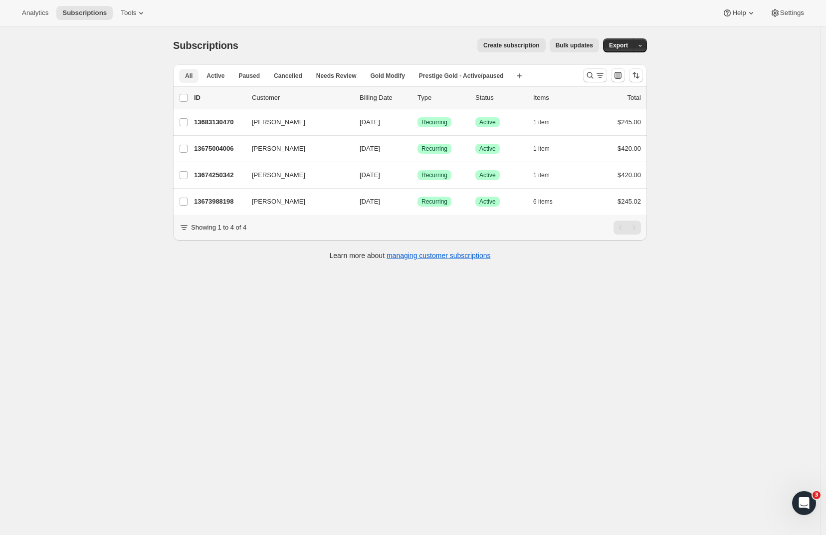
click at [189, 71] on button "All" at bounding box center [188, 76] width 19 height 14
click at [189, 72] on span "All" at bounding box center [188, 76] width 7 height 8
click at [110, 79] on div "Subscriptions. This page is ready Subscriptions Create subscription Bulk update…" at bounding box center [410, 293] width 820 height 535
click at [198, 78] on button "All" at bounding box center [188, 76] width 19 height 14
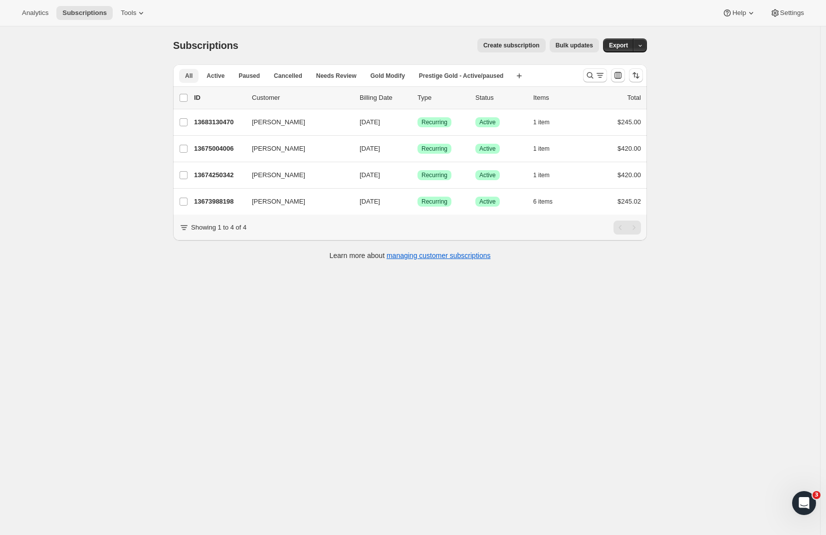
click at [198, 78] on button "All" at bounding box center [188, 76] width 19 height 14
click at [217, 78] on span "Active" at bounding box center [216, 76] width 18 height 8
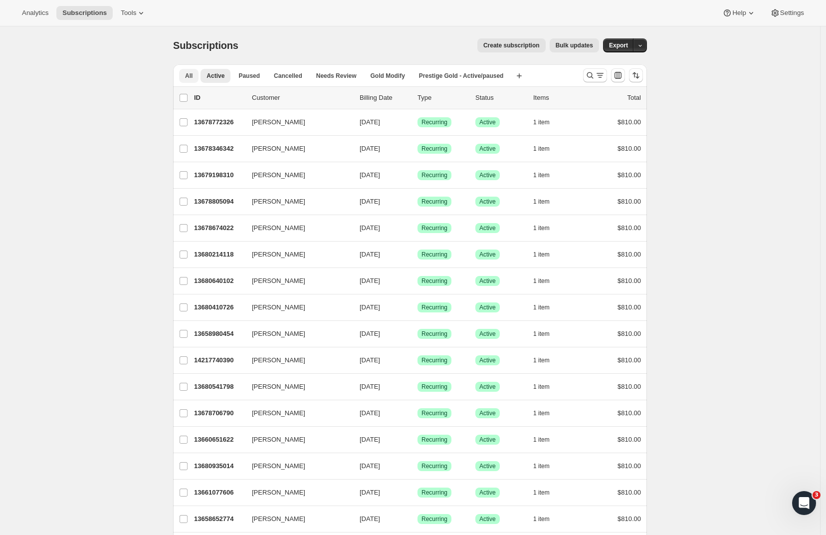
click at [191, 81] on button "All" at bounding box center [188, 76] width 19 height 14
click at [213, 81] on button "Active" at bounding box center [216, 76] width 30 height 14
click at [604, 78] on icon "Search and filter results" at bounding box center [600, 75] width 10 height 10
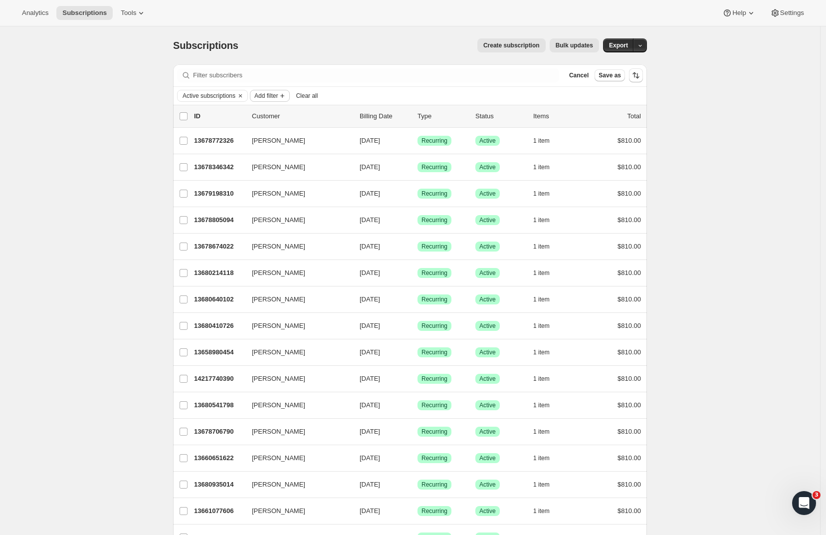
click at [278, 93] on span "Add filter" at bounding box center [265, 96] width 23 height 8
click at [286, 93] on icon "Add filter" at bounding box center [282, 96] width 8 height 8
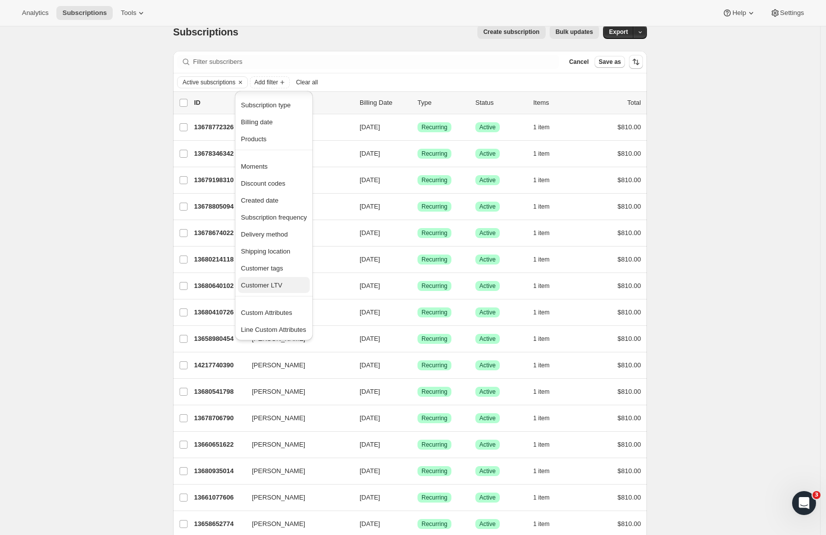
scroll to position [15, 0]
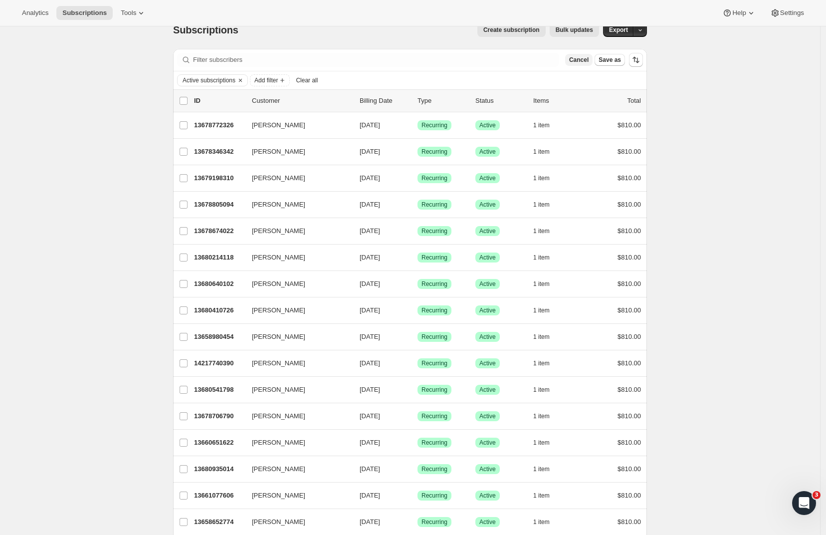
click at [584, 58] on span "Cancel" at bounding box center [578, 60] width 19 height 8
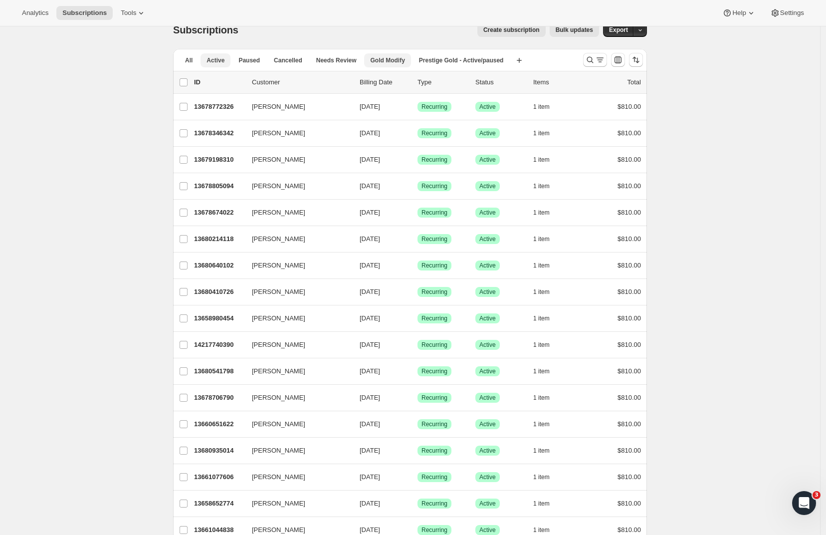
click at [399, 61] on span "Gold Modify" at bounding box center [387, 60] width 34 height 8
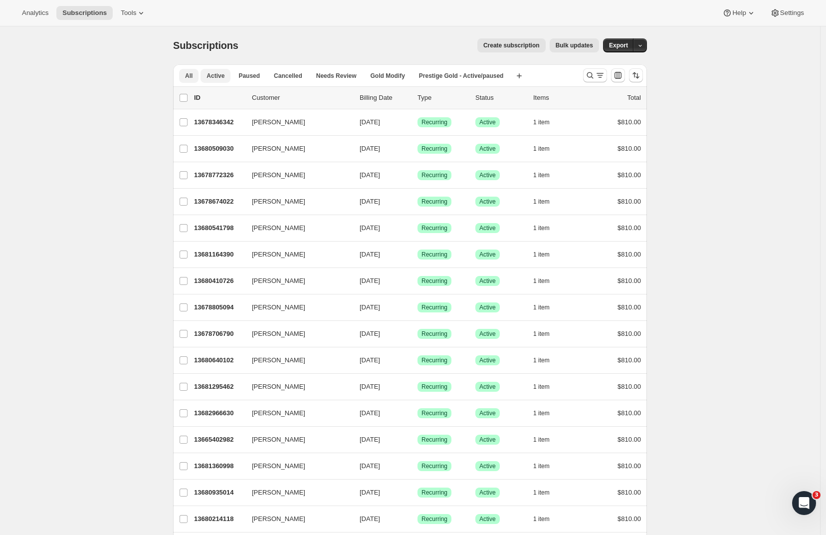
click at [224, 75] on span "Active" at bounding box center [216, 76] width 18 height 8
click at [589, 74] on icon "Search and filter results" at bounding box center [590, 75] width 10 height 10
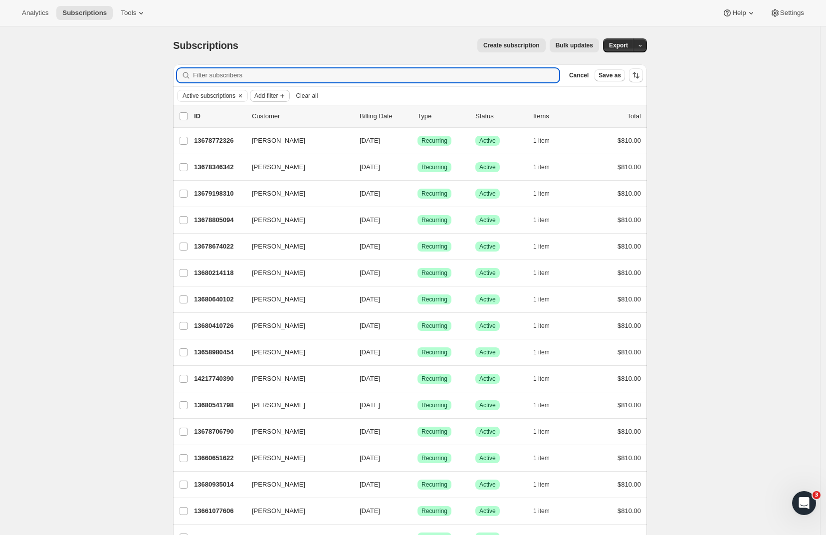
click at [273, 97] on span "Add filter" at bounding box center [265, 96] width 23 height 8
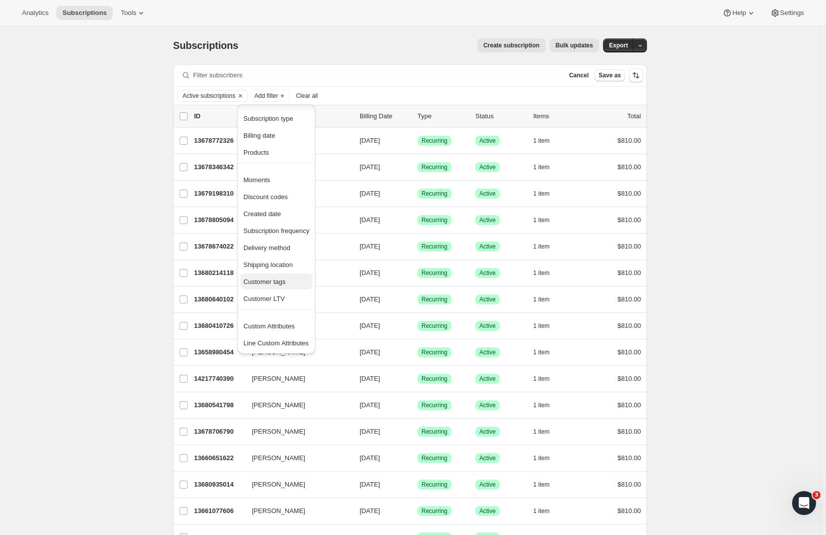
scroll to position [69, 0]
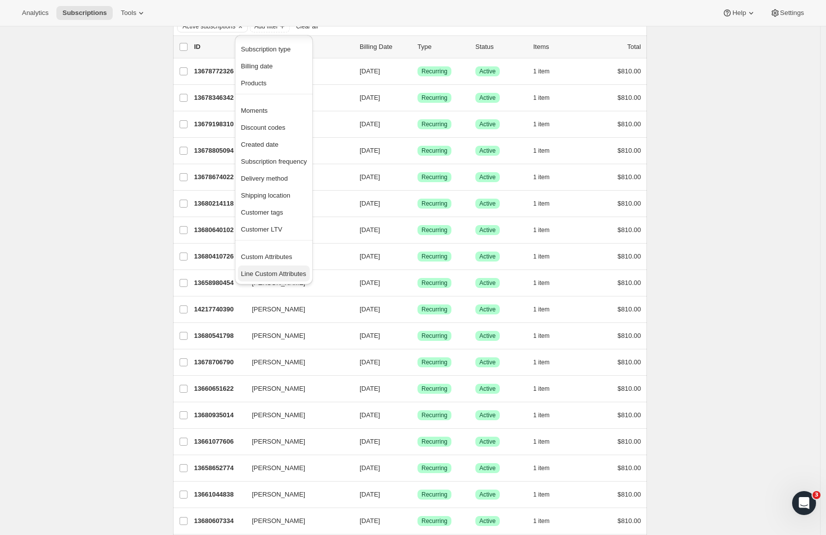
click at [275, 279] on button "Line Custom Attributes" at bounding box center [274, 273] width 72 height 16
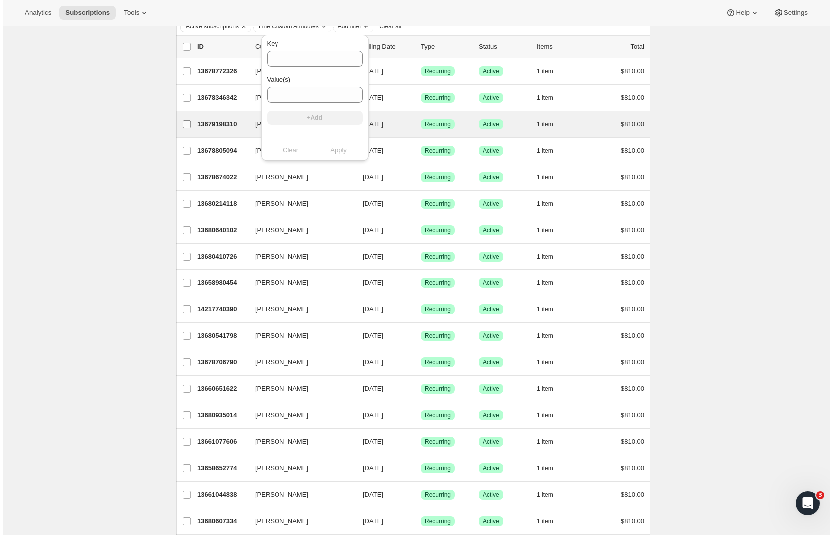
scroll to position [0, 0]
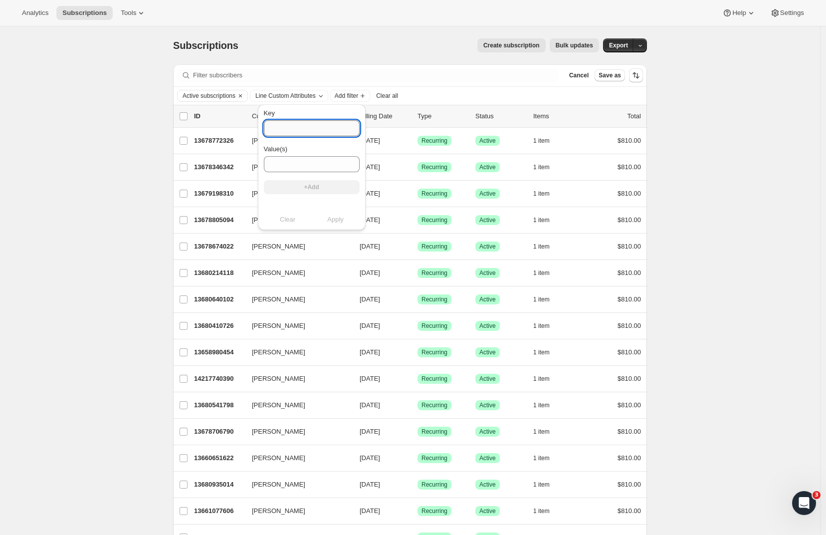
click at [295, 123] on input "Key" at bounding box center [312, 128] width 96 height 16
click at [299, 162] on input "Value(s)" at bounding box center [312, 164] width 96 height 16
click at [286, 129] on input "Key" at bounding box center [312, 128] width 96 height 16
click at [807, 503] on icon "Open Intercom Messenger" at bounding box center [803, 501] width 16 height 16
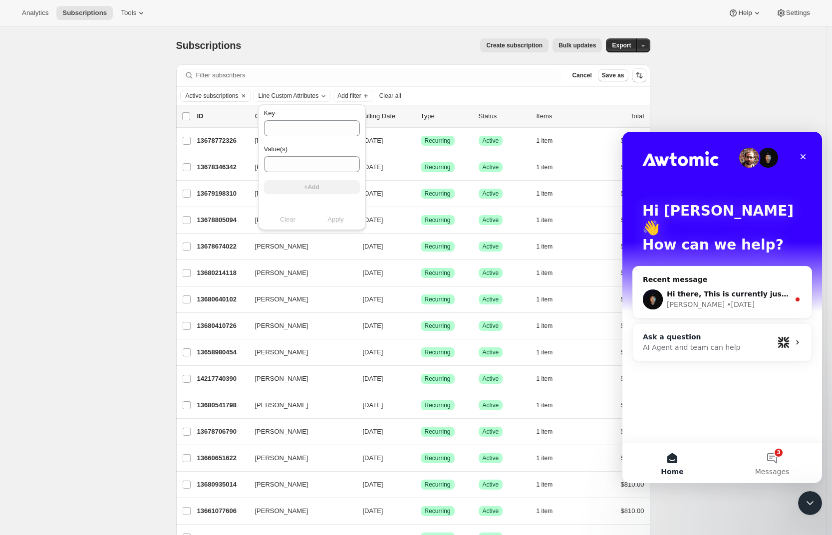
click at [702, 342] on div "AI Agent and team can help" at bounding box center [708, 347] width 131 height 10
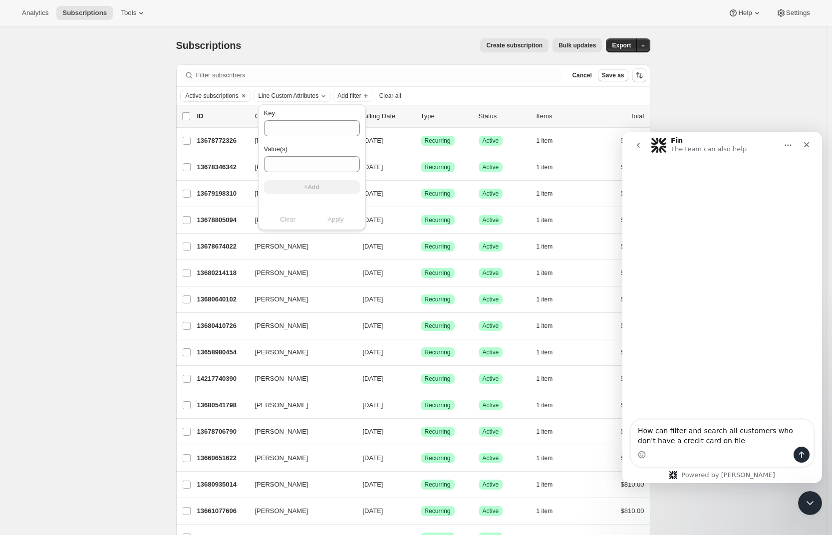
type textarea "How can filter and search all customers who don't have a credit card on file?"
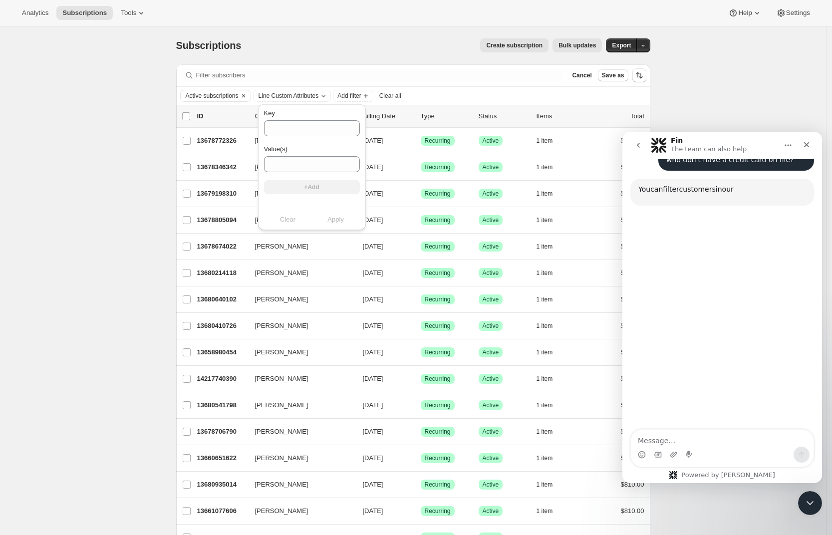
scroll to position [83, 0]
